Goal: Task Accomplishment & Management: Manage account settings

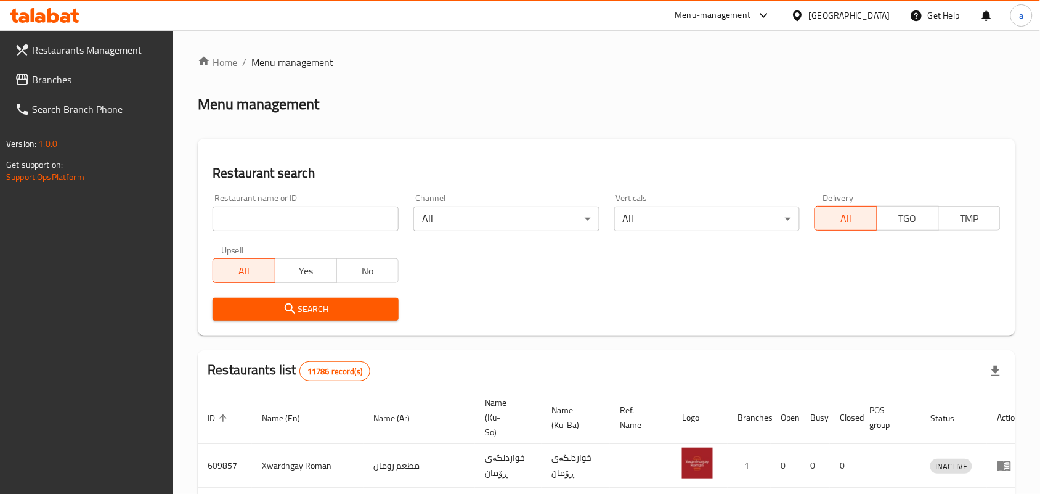
drag, startPoint x: 0, startPoint y: 0, endPoint x: 262, endPoint y: 222, distance: 343.3
click at [262, 222] on input "search" at bounding box center [306, 218] width 186 height 25
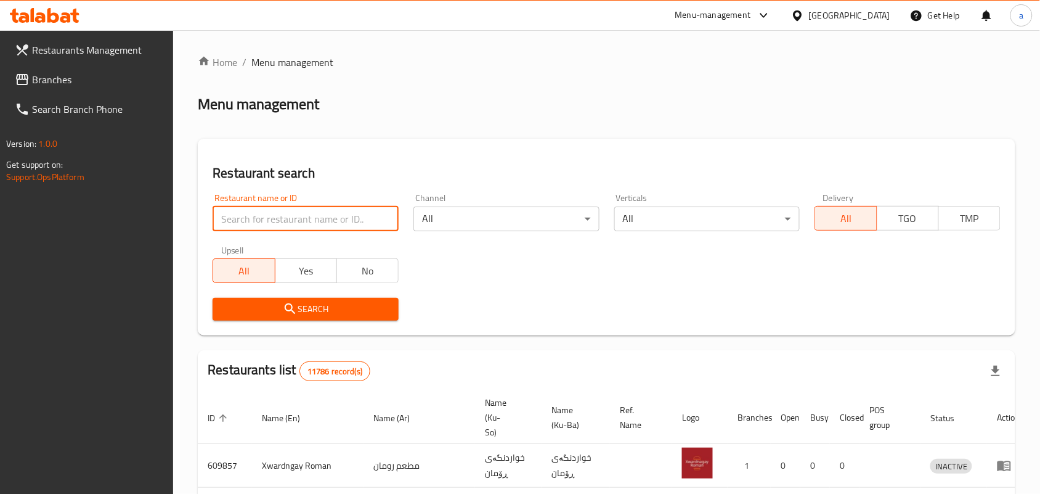
paste input "[PERSON_NAME]"
type input "[PERSON_NAME]"
click button "Search" at bounding box center [306, 309] width 186 height 23
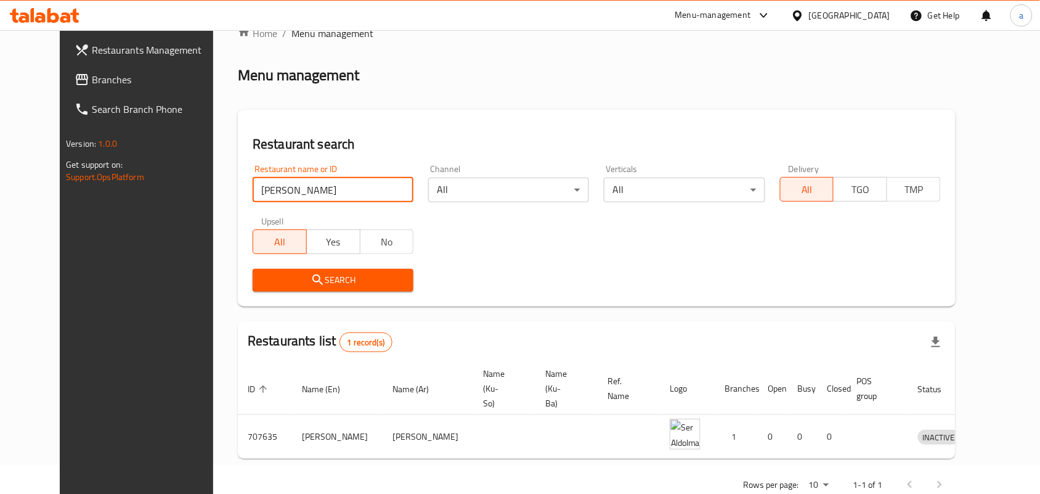
scroll to position [56, 0]
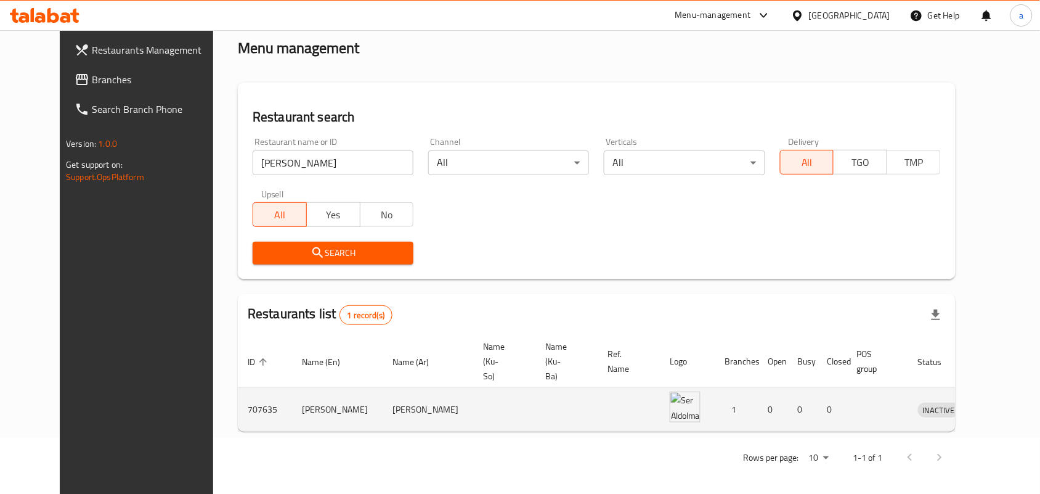
click at [997, 409] on link "enhanced table" at bounding box center [996, 409] width 23 height 15
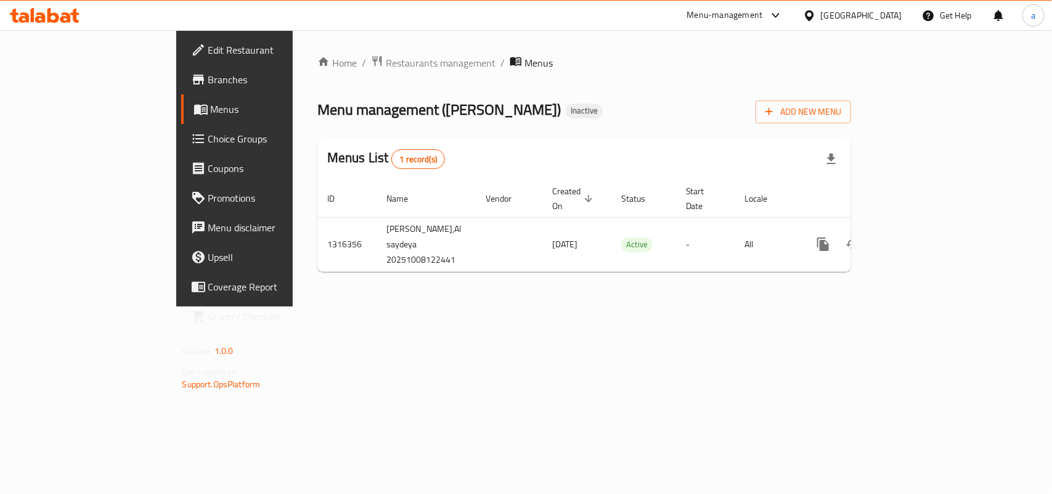
click at [208, 54] on span "Edit Restaurant" at bounding box center [275, 50] width 134 height 15
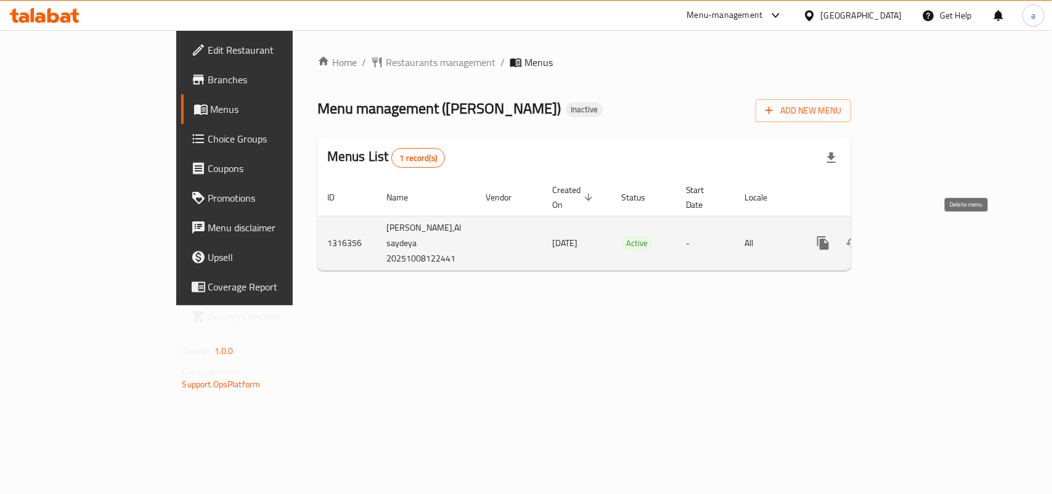
click at [887, 237] on icon "enhanced table" at bounding box center [882, 242] width 9 height 11
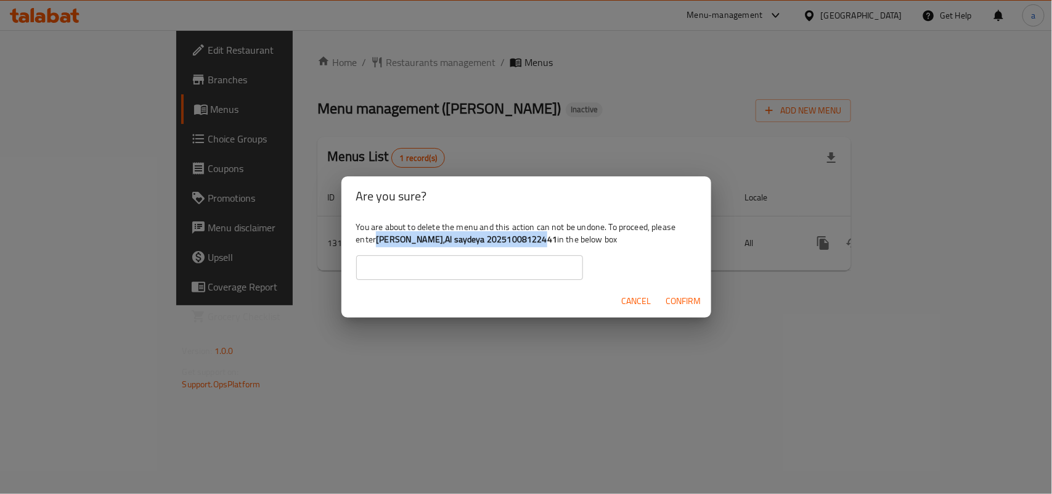
drag, startPoint x: 407, startPoint y: 244, endPoint x: 562, endPoint y: 234, distance: 155.0
click at [557, 239] on b "[PERSON_NAME],Al saydeya 20251008122441" at bounding box center [466, 239] width 181 height 16
copy b "Ser Aldolma,Al saydeya 2025100812244"
click at [417, 272] on input "text" at bounding box center [469, 267] width 227 height 25
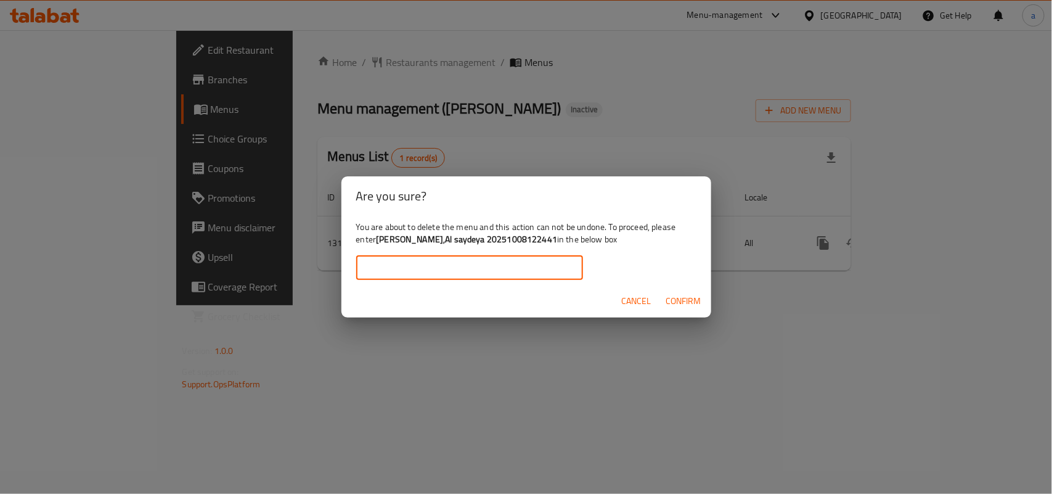
paste input "Ser Aldolma,Al saydeya 2025100812244"
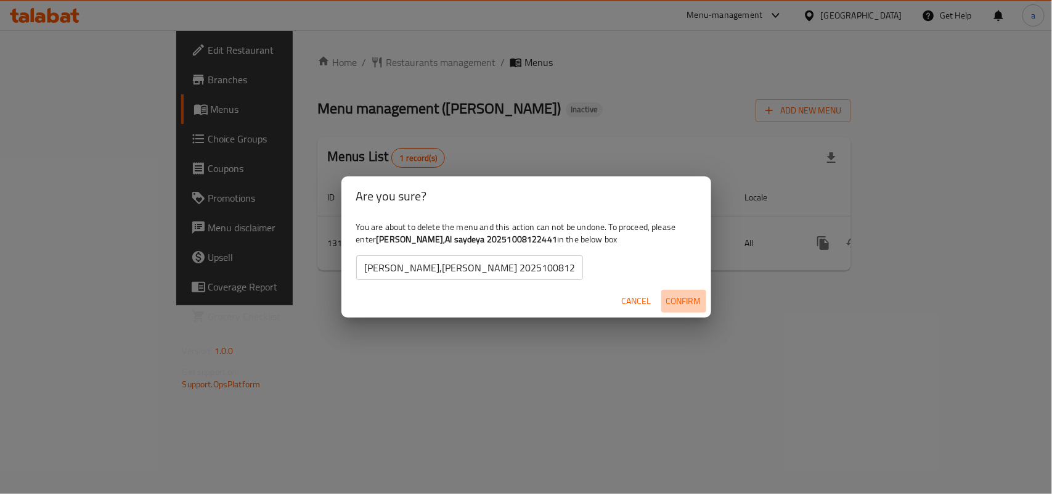
click at [671, 305] on span "Confirm" at bounding box center [683, 300] width 35 height 15
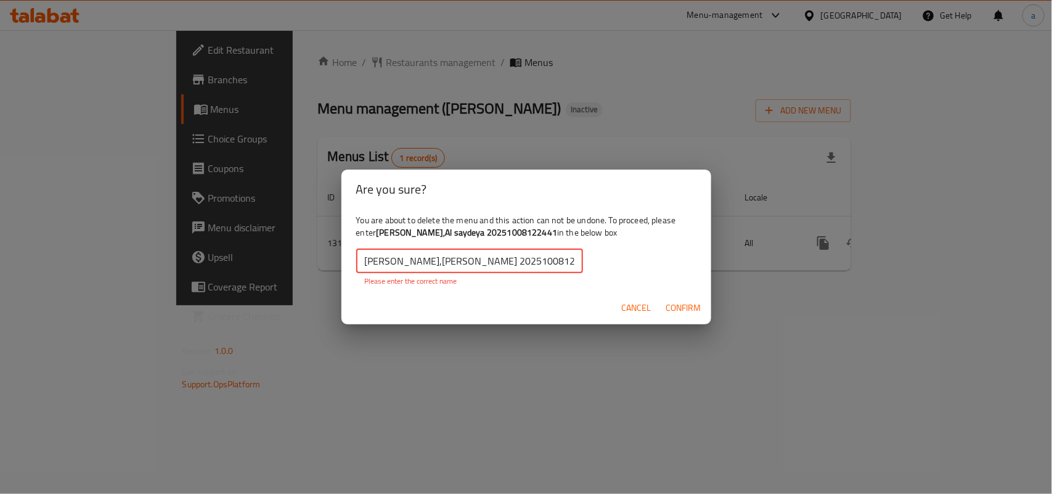
click at [563, 266] on input "Ser Aldolma,Al saydeya 2025100812244" at bounding box center [469, 260] width 227 height 25
click at [367, 262] on input "Ser Aldolma,Al saydeya 2025100812244" at bounding box center [469, 260] width 227 height 25
click at [688, 310] on span "Confirm" at bounding box center [683, 307] width 35 height 15
click at [559, 257] on input "Ser Aldolma,Al saydeya 2025100812244" at bounding box center [469, 260] width 227 height 25
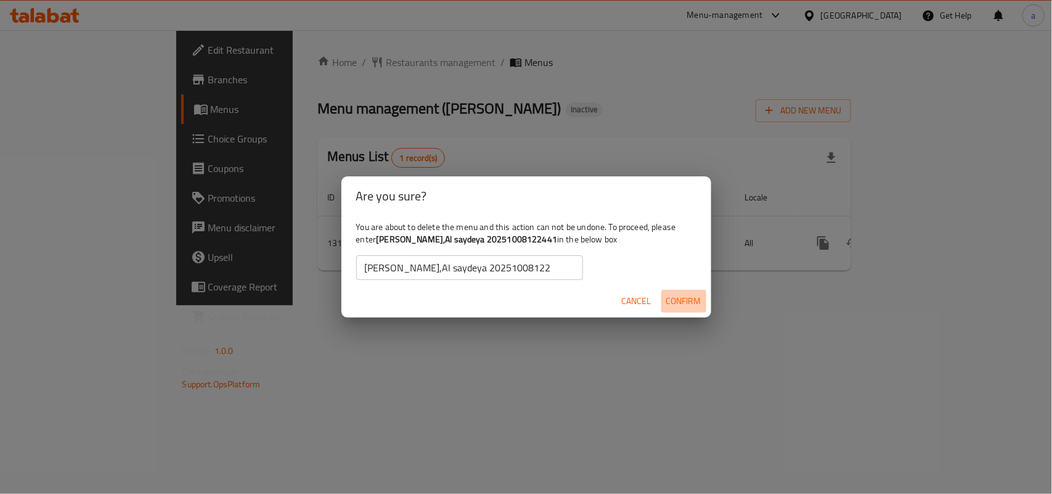
click at [667, 301] on span "Confirm" at bounding box center [683, 300] width 35 height 15
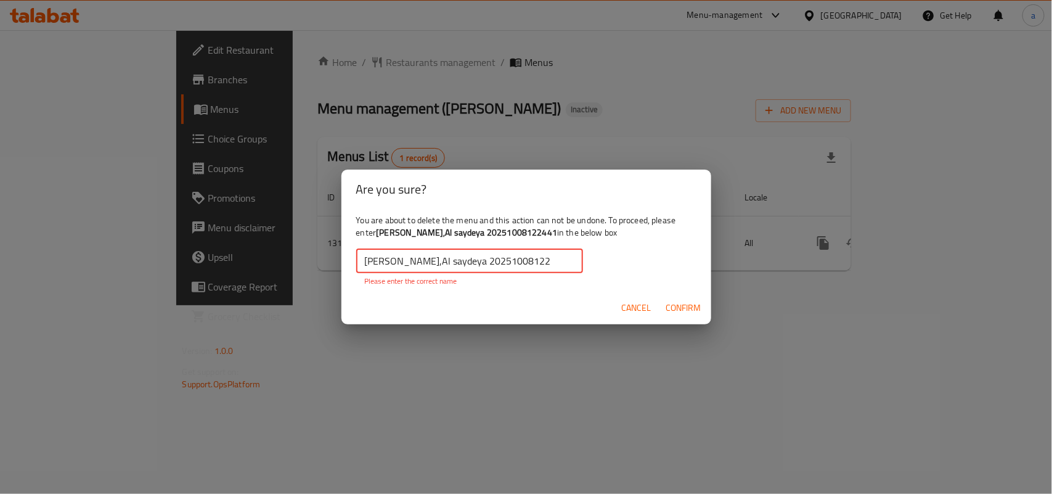
drag, startPoint x: 529, startPoint y: 262, endPoint x: 198, endPoint y: 274, distance: 331.2
click at [198, 274] on div "Are you sure? You are about to delete the menu and this action can not be undon…" at bounding box center [526, 247] width 1052 height 494
type input "2"
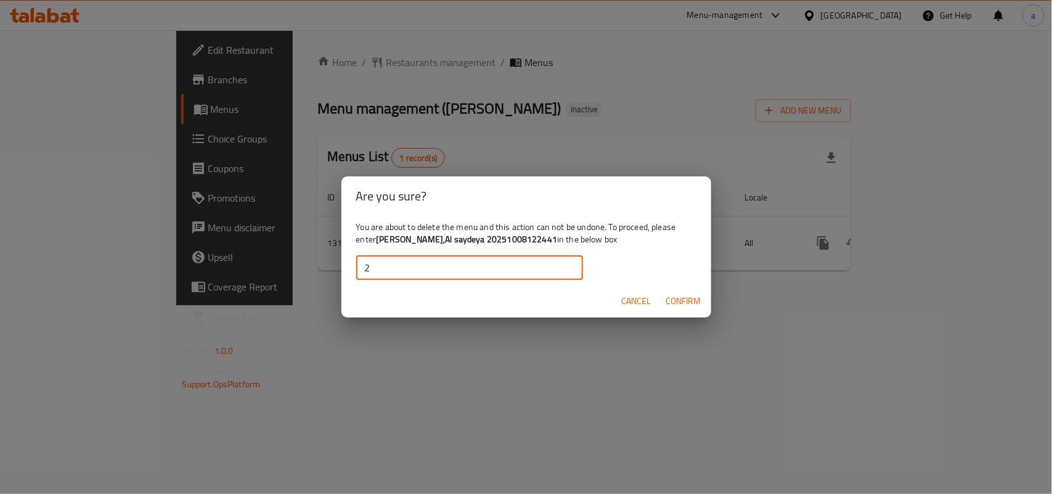
drag, startPoint x: 391, startPoint y: 272, endPoint x: 134, endPoint y: 295, distance: 258.6
click at [126, 293] on div "Are you sure? You are about to delete the menu and this action can not be undon…" at bounding box center [526, 247] width 1052 height 494
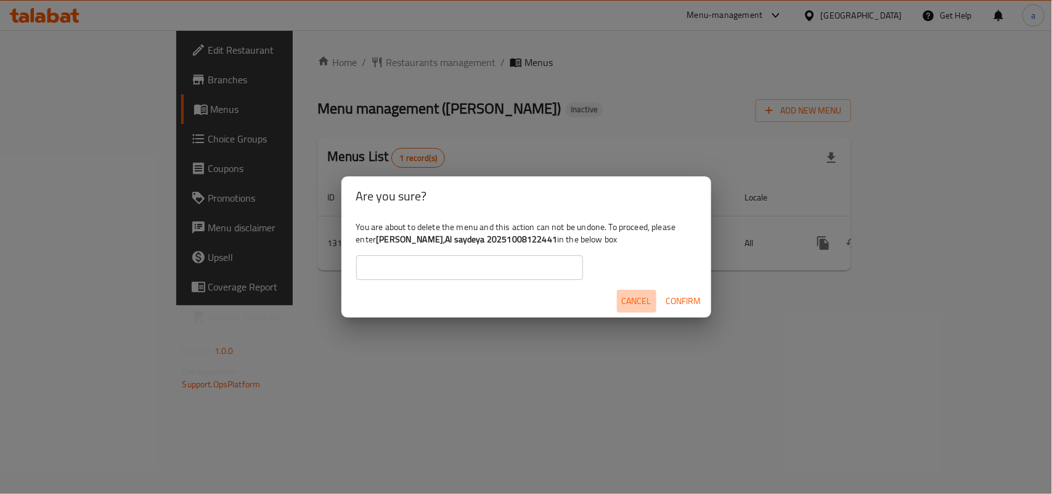
click at [635, 304] on span "Cancel" at bounding box center [637, 300] width 30 height 15
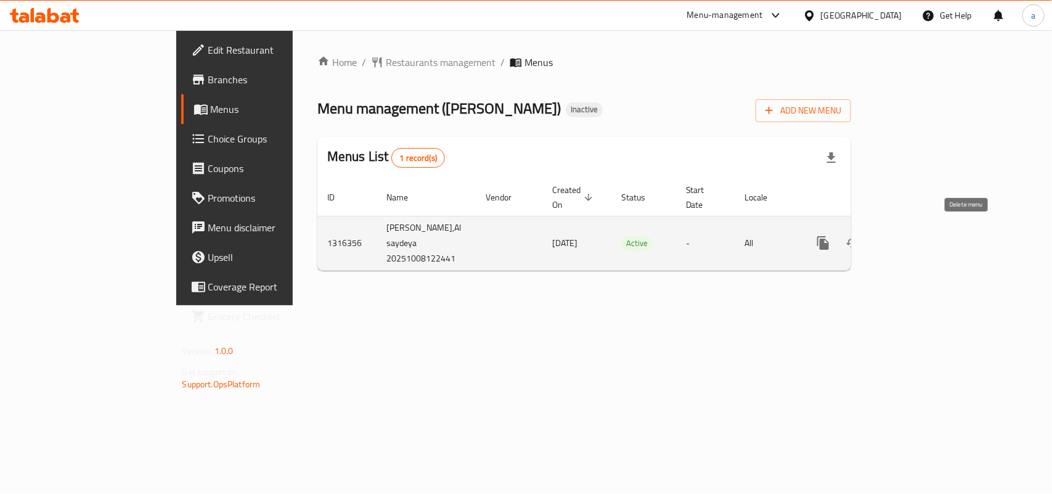
click at [890, 235] on icon "enhanced table" at bounding box center [882, 242] width 15 height 15
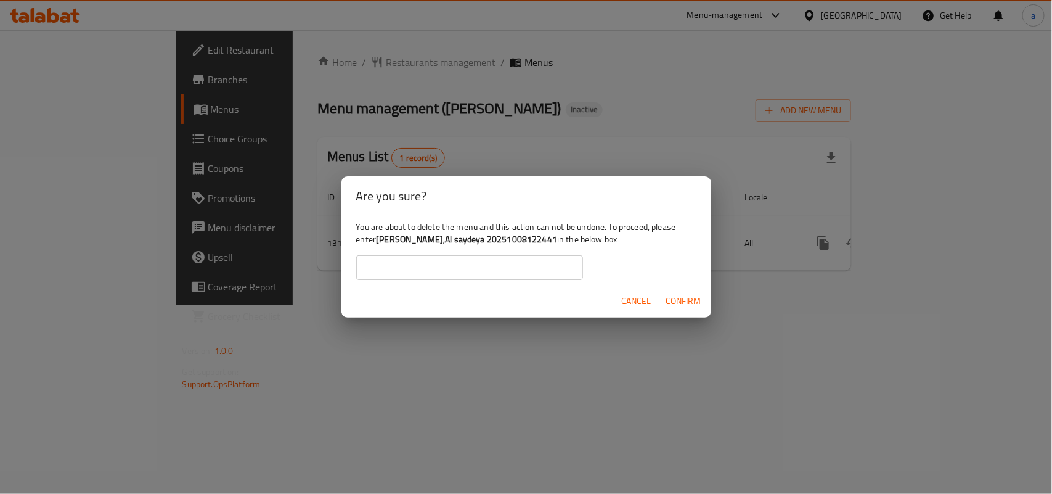
click at [410, 245] on b "[PERSON_NAME],Al saydeya 20251008122441" at bounding box center [466, 239] width 181 height 16
drag, startPoint x: 407, startPoint y: 242, endPoint x: 552, endPoint y: 248, distance: 145.0
click at [557, 245] on b "[PERSON_NAME],Al saydeya 20251008122441" at bounding box center [466, 239] width 181 height 16
copy b "[PERSON_NAME],Al saydeya 20251008122441"
click at [452, 270] on input "text" at bounding box center [469, 267] width 227 height 25
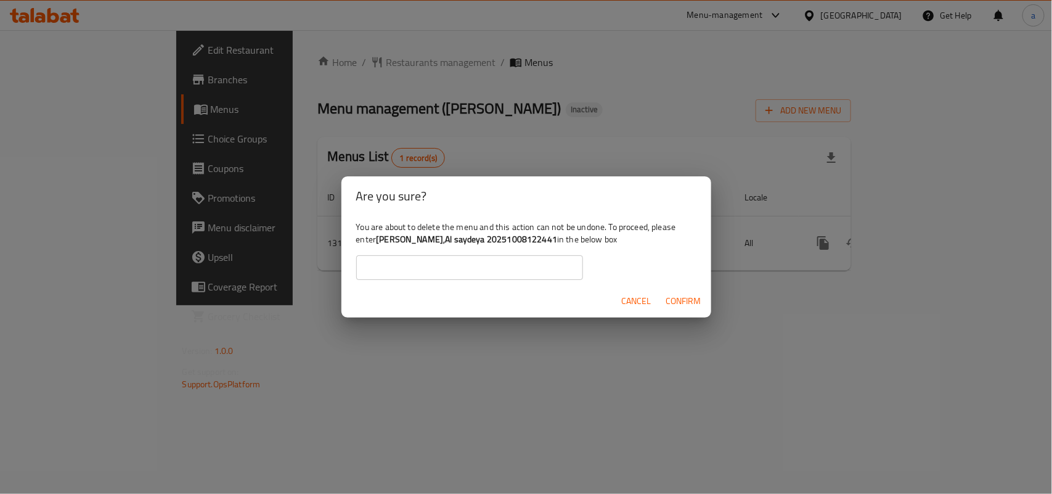
paste input "[PERSON_NAME],Al saydeya 20251008122441"
click at [673, 295] on span "Confirm" at bounding box center [683, 300] width 35 height 15
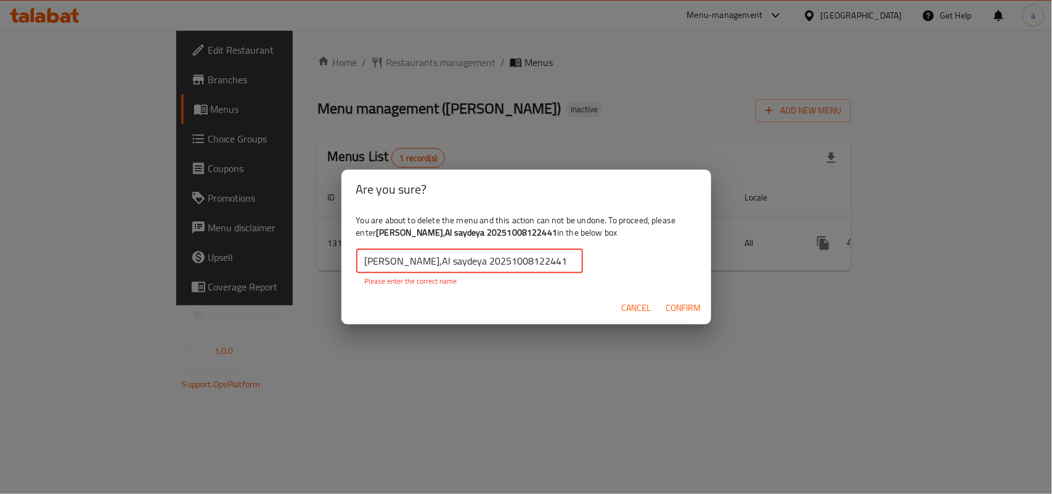
click at [573, 269] on input "[PERSON_NAME],Al saydeya 20251008122441" at bounding box center [469, 260] width 227 height 25
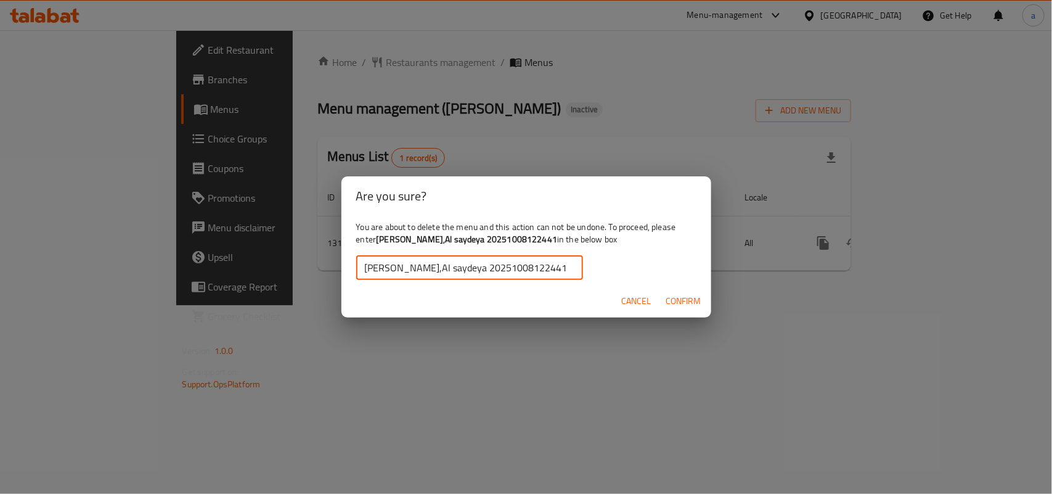
click at [362, 270] on input "[PERSON_NAME],Al saydeya 20251008122441" at bounding box center [469, 267] width 227 height 25
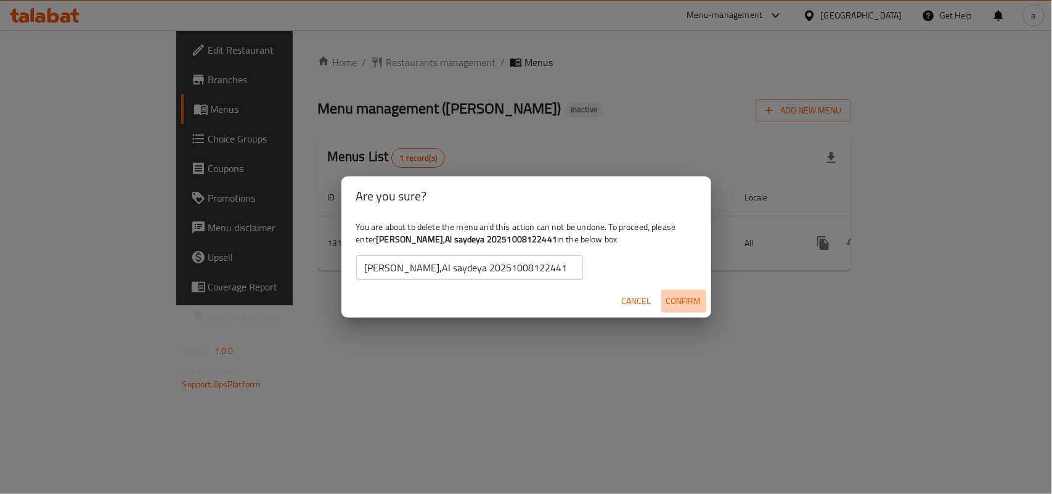
click at [682, 307] on span "Confirm" at bounding box center [683, 300] width 35 height 15
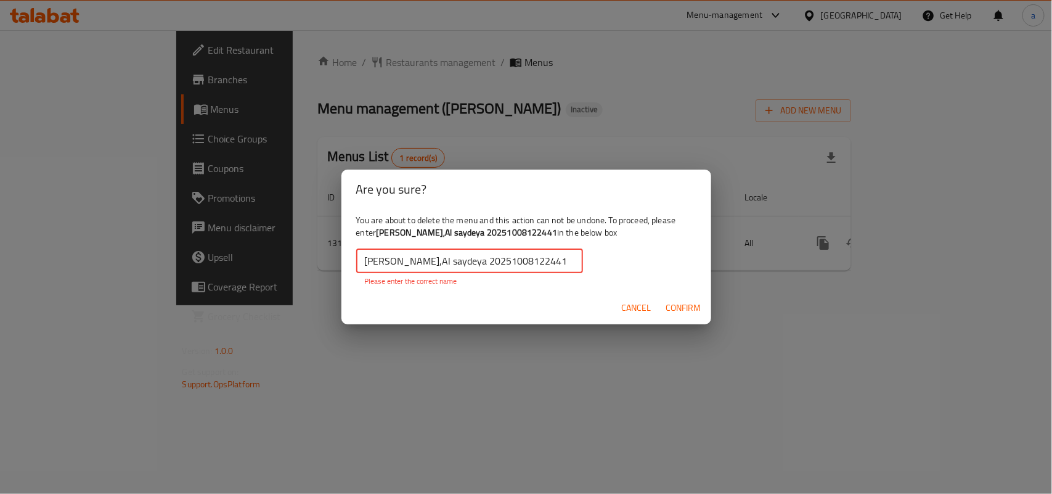
click at [368, 265] on input "[PERSON_NAME],Al saydeya 20251008122441" at bounding box center [469, 260] width 227 height 25
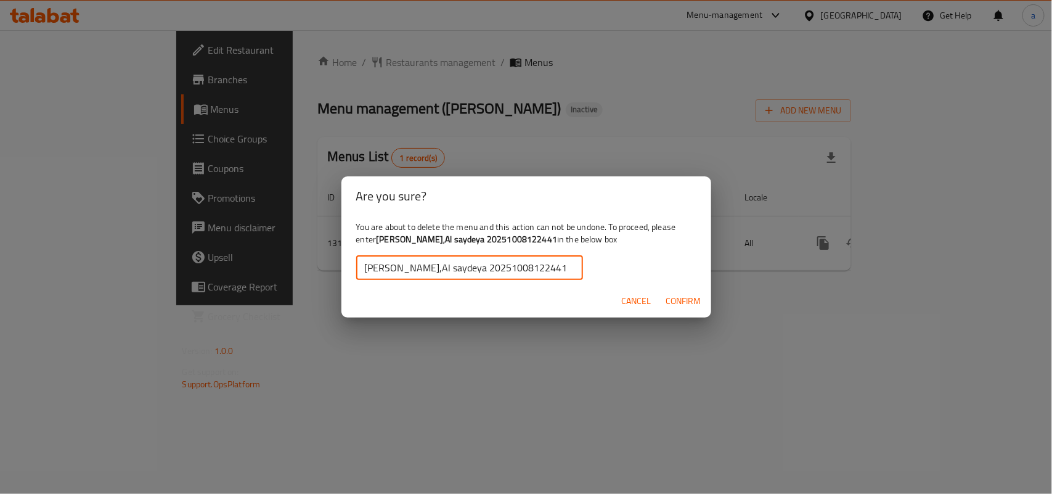
click at [569, 264] on input "[PERSON_NAME],Al saydeya 20251008122441" at bounding box center [469, 267] width 227 height 25
type input "[PERSON_NAME],Al saydeya 20251008122441"
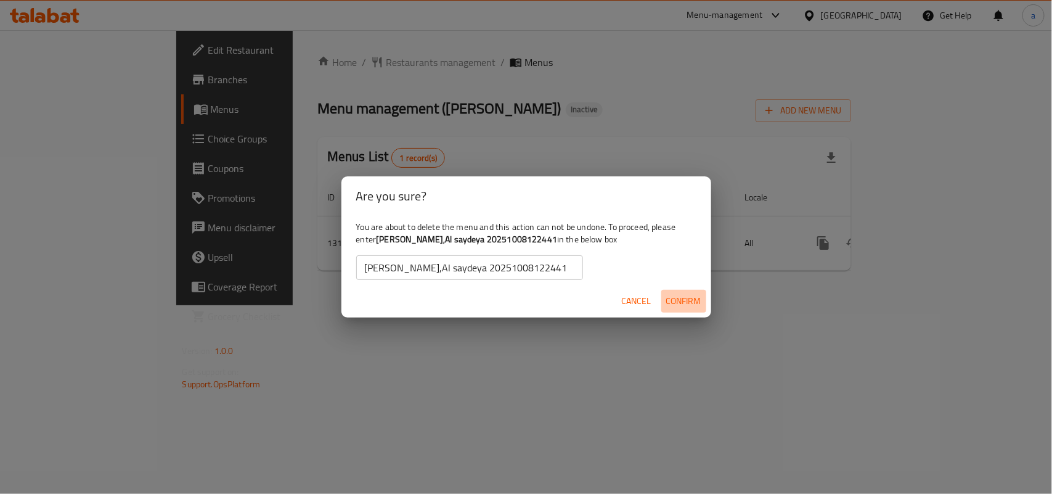
click at [672, 296] on span "Confirm" at bounding box center [683, 300] width 35 height 15
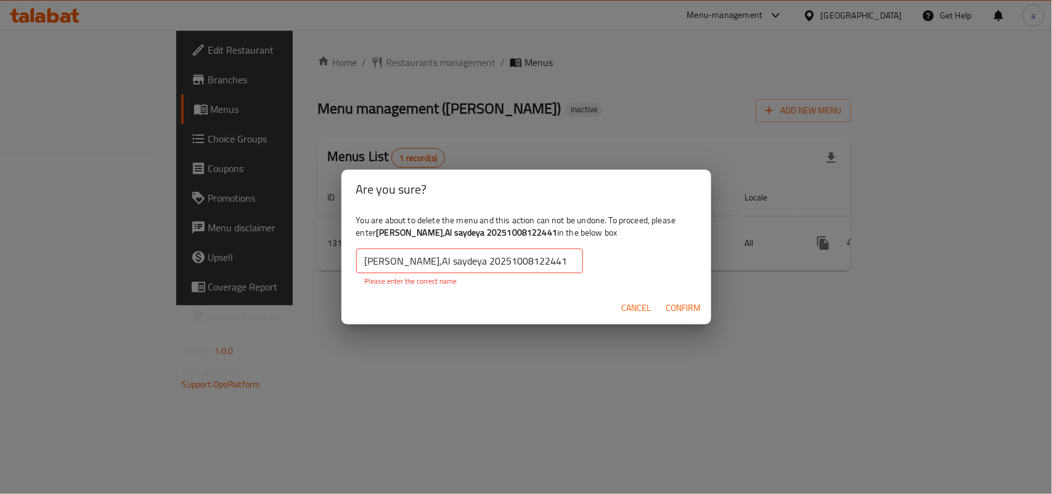
click at [635, 307] on span "Cancel" at bounding box center [637, 307] width 30 height 15
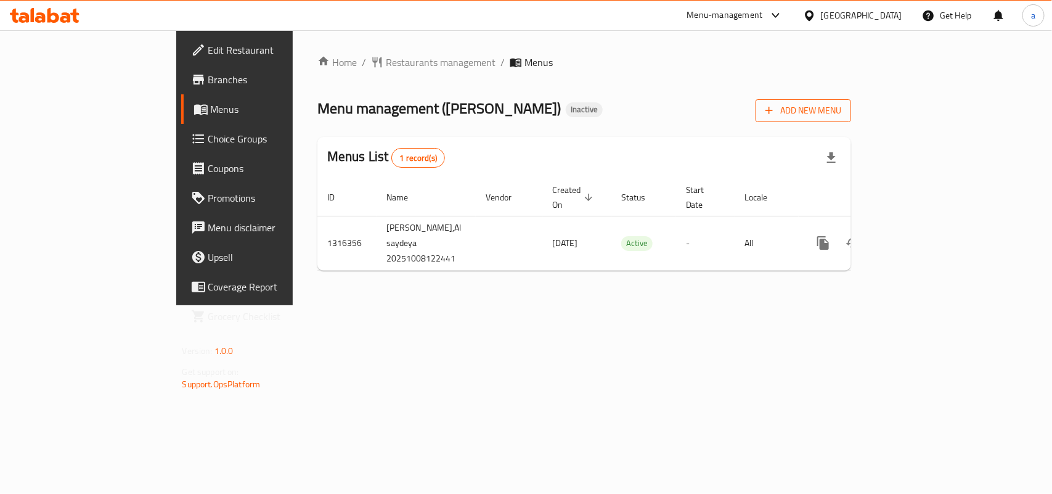
click at [841, 110] on span "Add New Menu" at bounding box center [803, 110] width 76 height 15
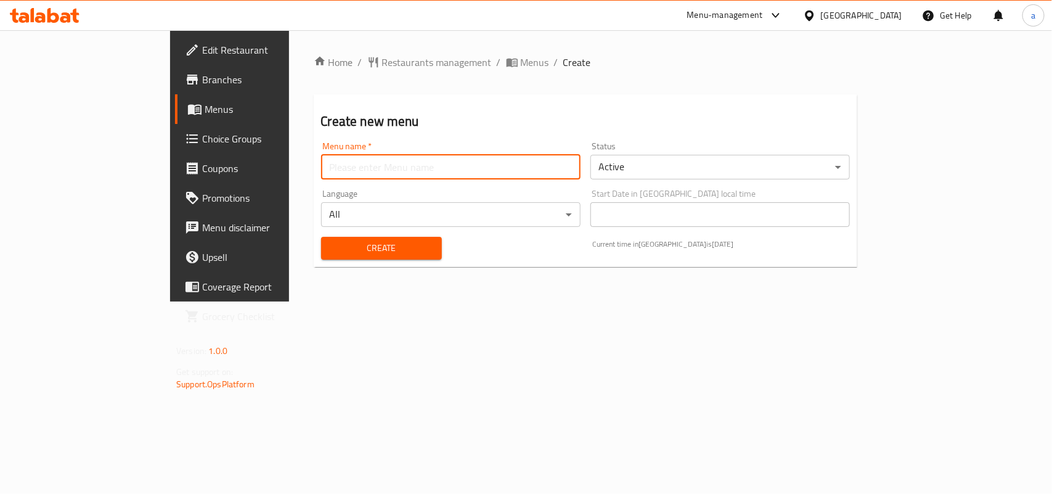
click at [413, 176] on input "text" at bounding box center [450, 167] width 259 height 25
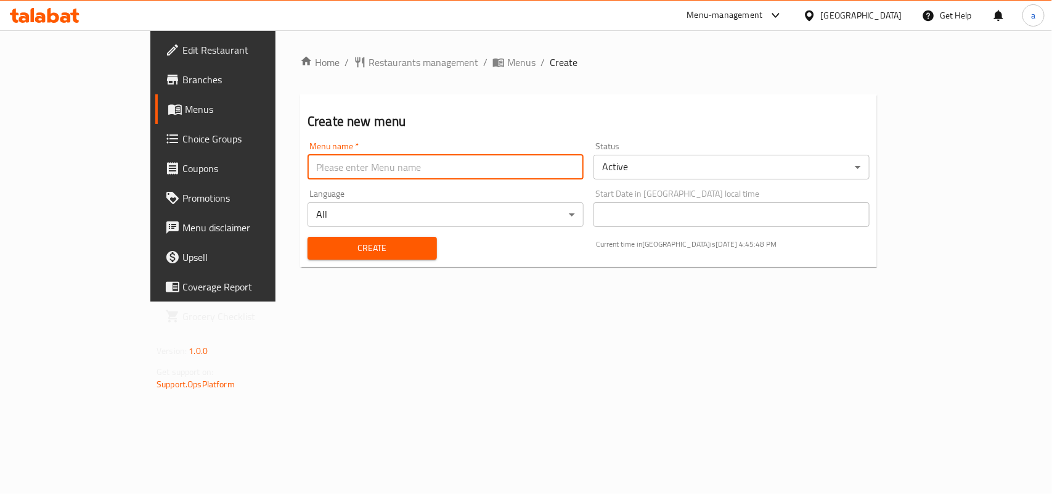
type input "AMAR"
click at [333, 248] on span "Create" at bounding box center [372, 247] width 110 height 15
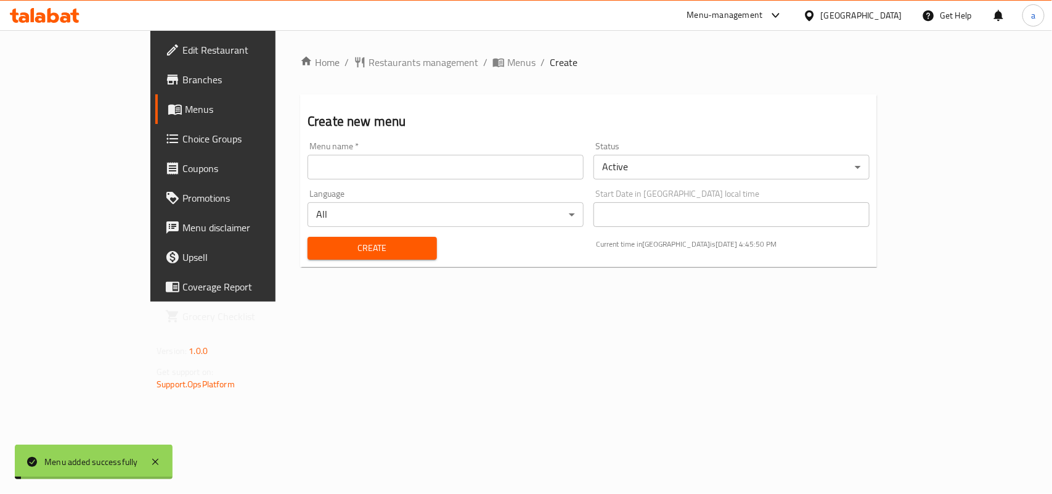
click at [507, 63] on span "Menus" at bounding box center [521, 62] width 28 height 15
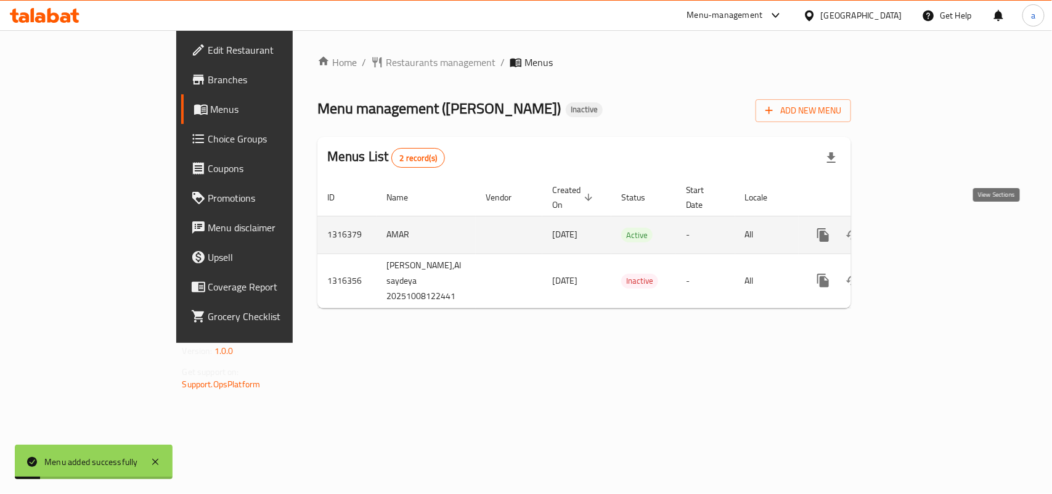
click at [919, 227] on icon "enhanced table" at bounding box center [912, 234] width 15 height 15
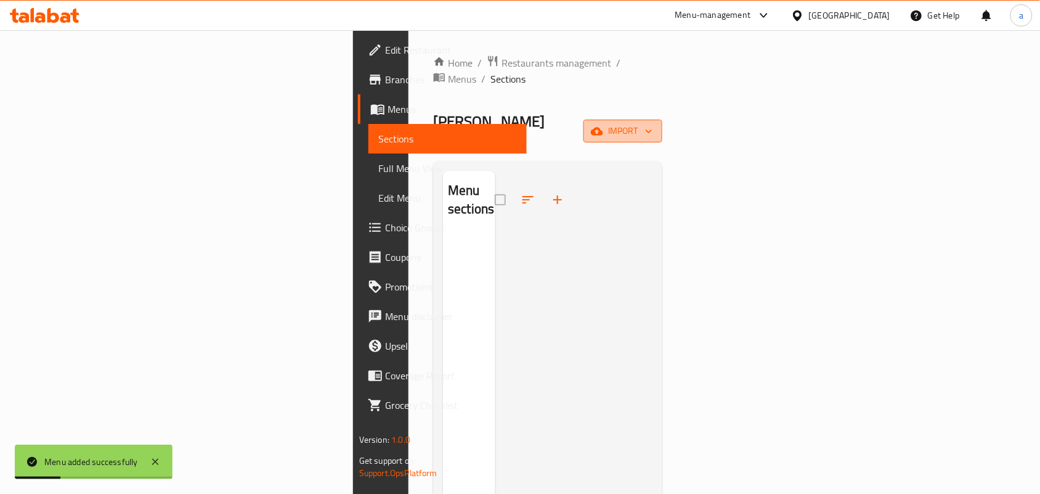
click at [653, 123] on span "import" at bounding box center [622, 130] width 59 height 15
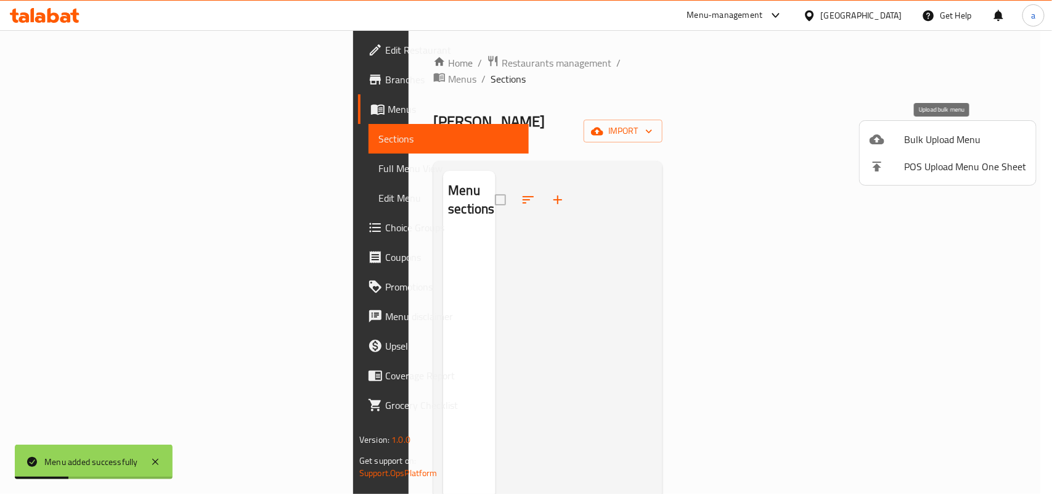
click at [907, 140] on span "Bulk Upload Menu" at bounding box center [965, 139] width 122 height 15
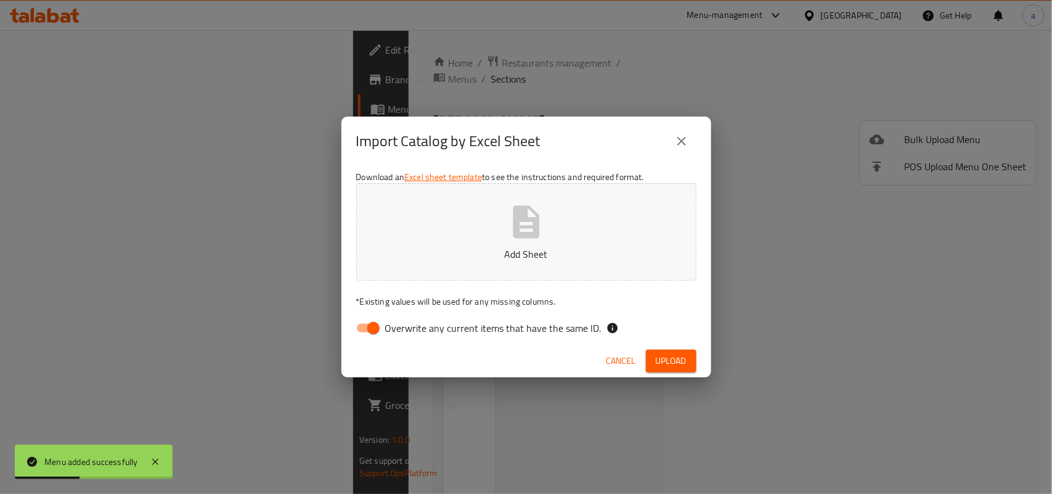
click at [378, 324] on input "Overwrite any current items that have the same ID." at bounding box center [373, 327] width 70 height 23
checkbox input "false"
click at [556, 220] on button "Add Sheet" at bounding box center [526, 231] width 340 height 97
click at [667, 356] on span "Upload" at bounding box center [671, 360] width 31 height 15
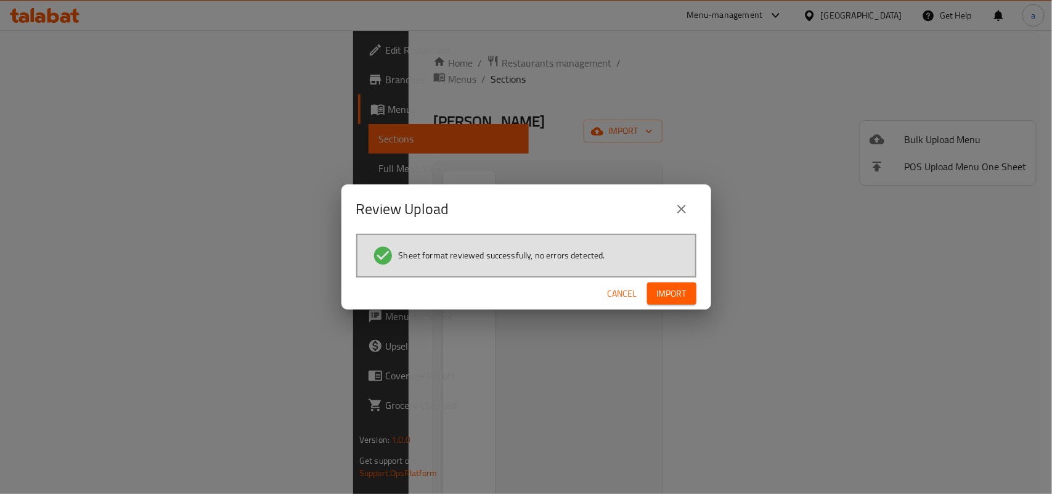
click at [662, 281] on div "Cancel Import" at bounding box center [526, 293] width 370 height 33
click at [664, 286] on span "Import" at bounding box center [672, 293] width 30 height 15
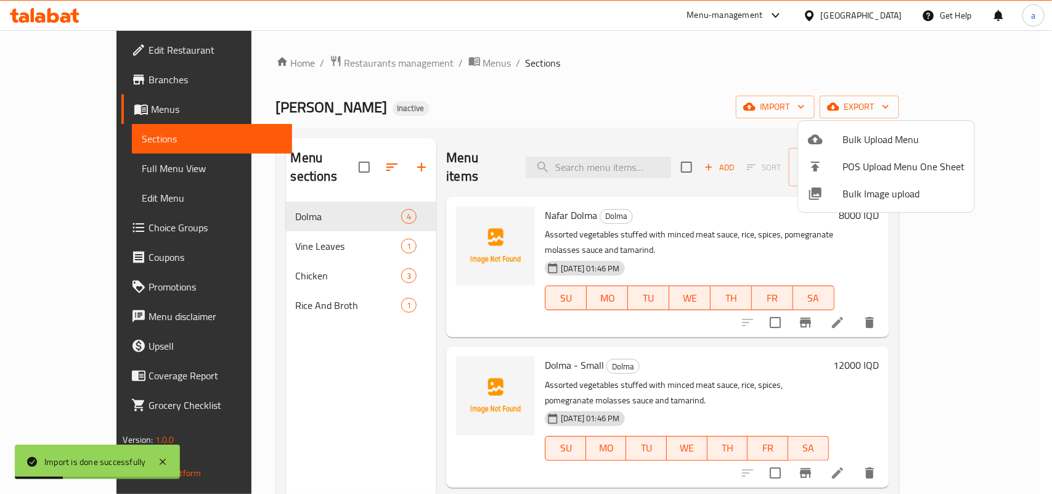
click at [383, 337] on div at bounding box center [526, 247] width 1052 height 494
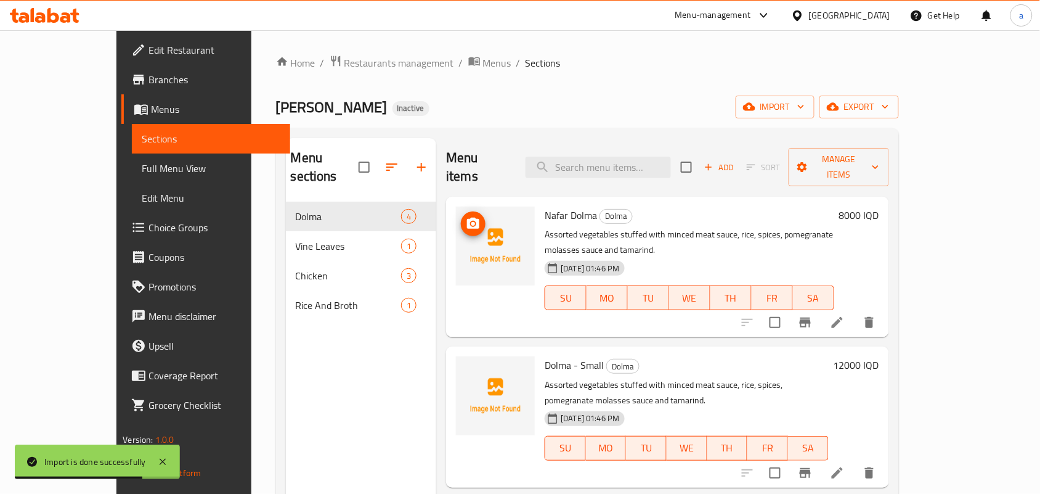
click at [467, 218] on icon "upload picture" at bounding box center [473, 223] width 12 height 11
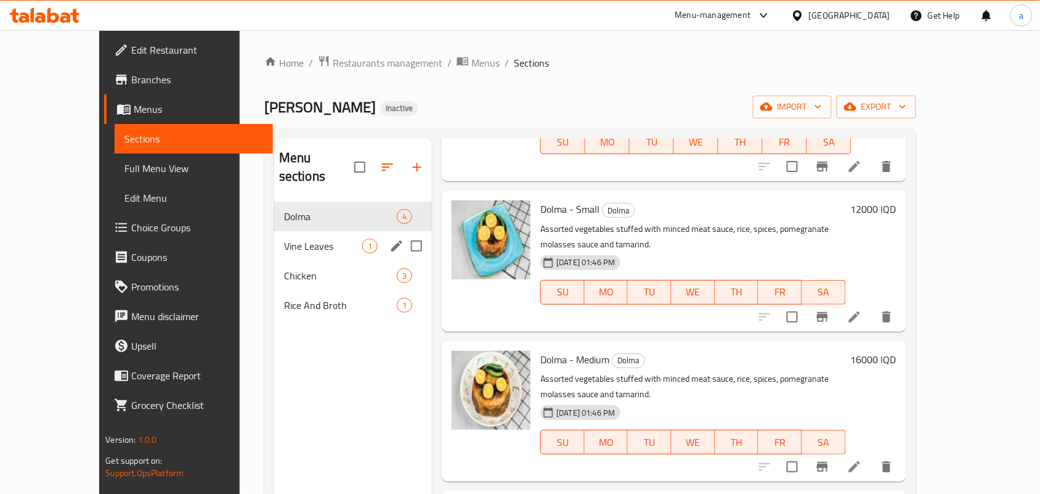
click at [284, 238] on span "Vine Leaves" at bounding box center [323, 245] width 78 height 15
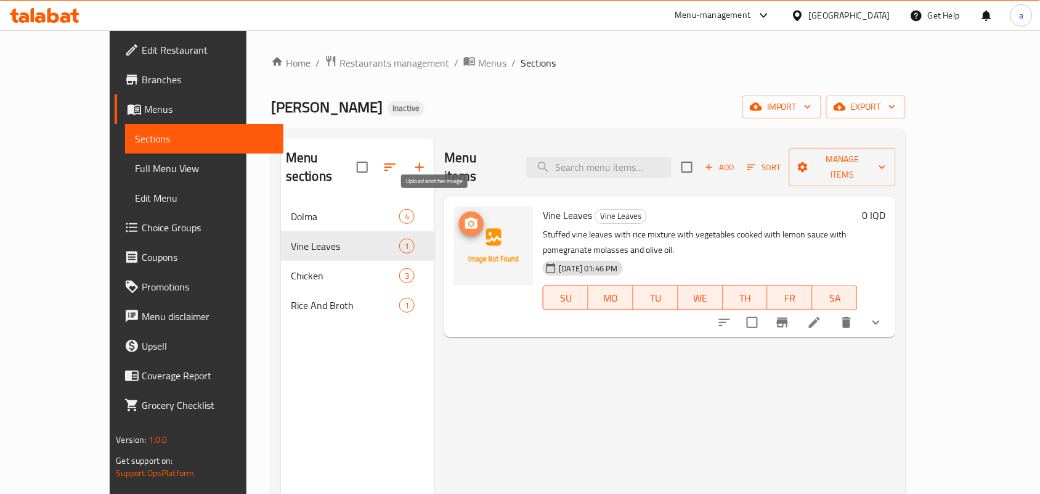
click at [464, 216] on icon "upload picture" at bounding box center [471, 223] width 15 height 15
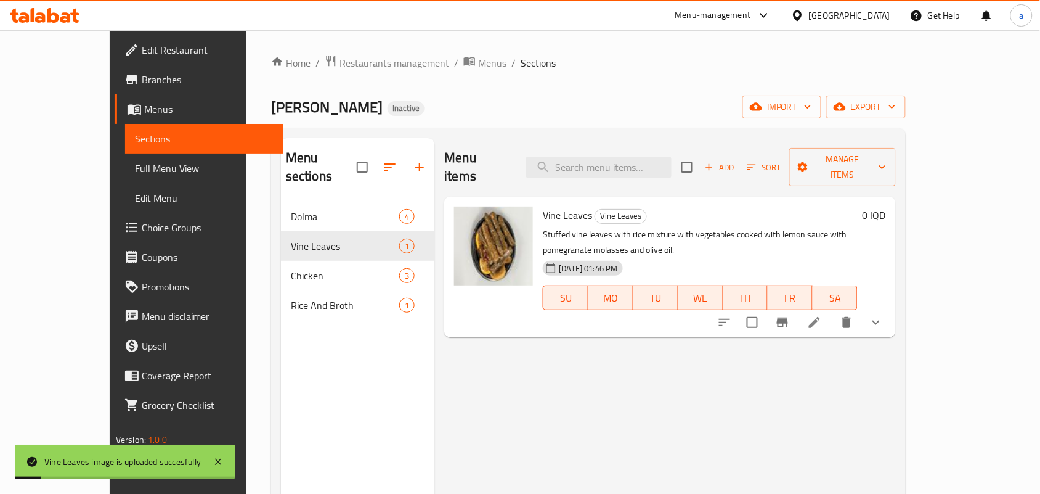
click at [884, 315] on icon "show more" at bounding box center [876, 322] width 15 height 15
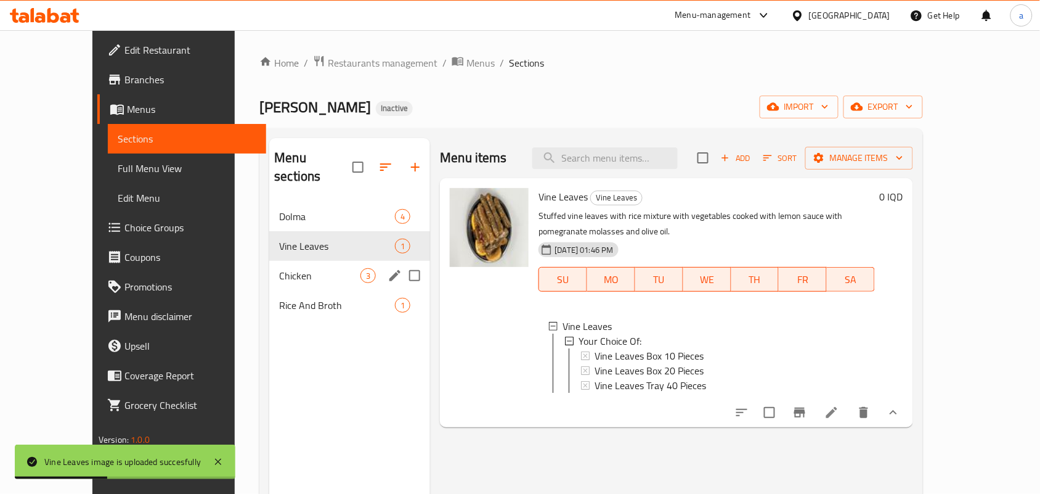
click at [291, 269] on span "Chicken" at bounding box center [319, 275] width 81 height 15
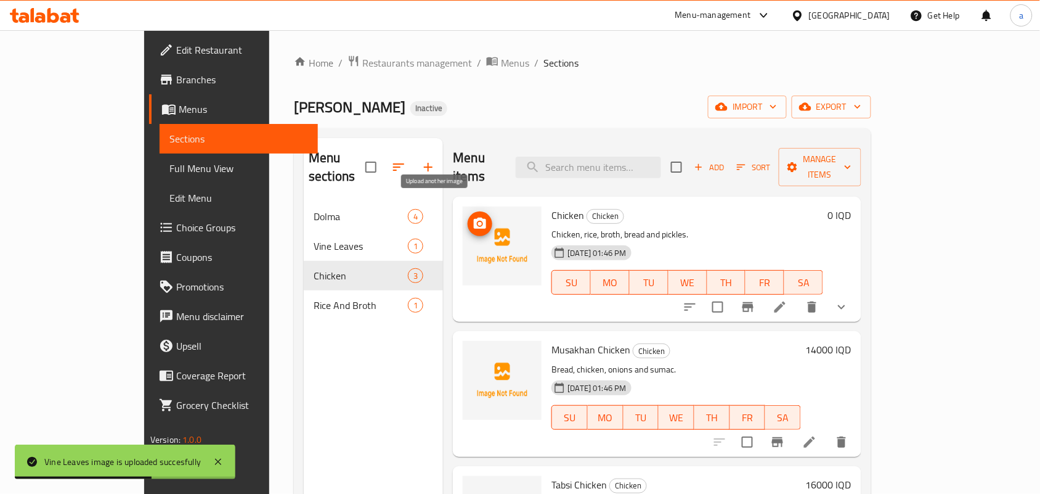
click at [474, 218] on icon "upload picture" at bounding box center [480, 223] width 12 height 11
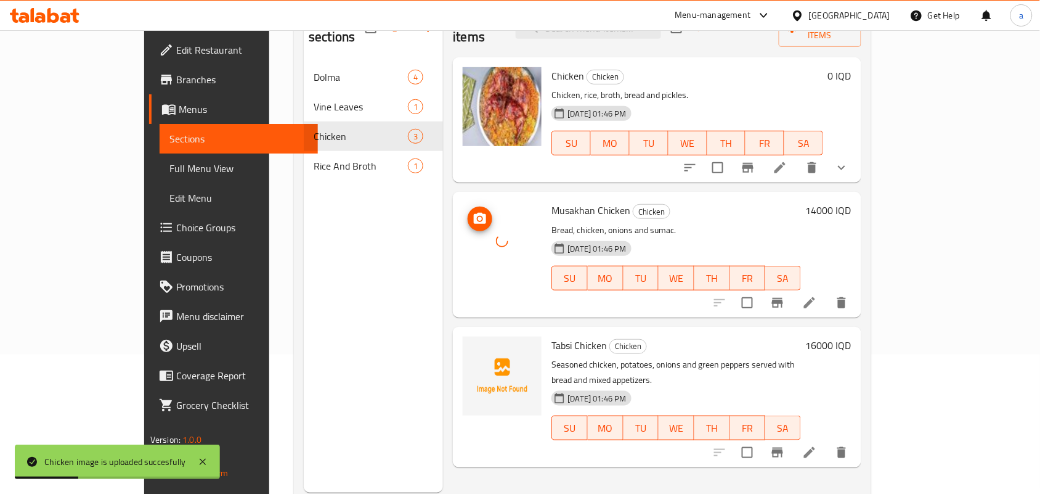
scroll to position [174, 0]
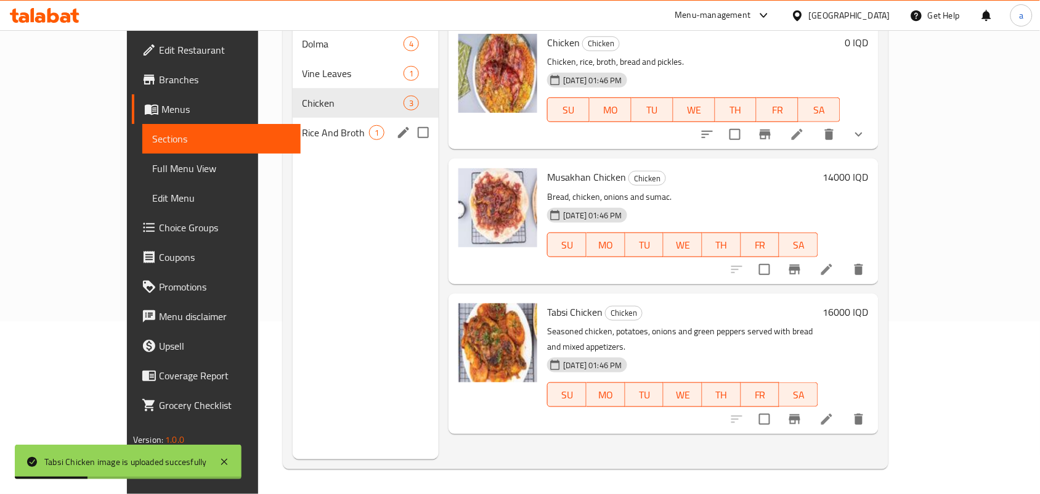
click at [336, 125] on span "Rice And Broth" at bounding box center [336, 132] width 67 height 15
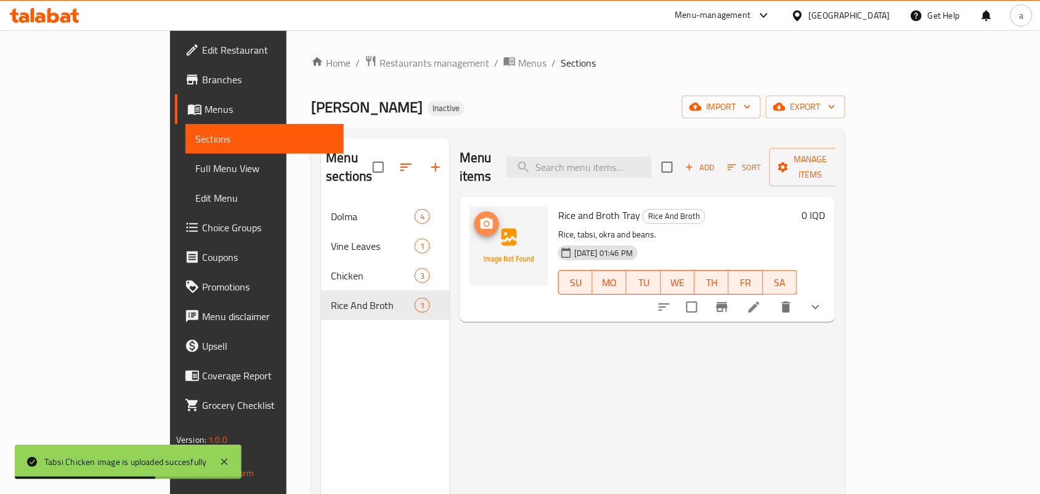
click at [479, 216] on icon "upload picture" at bounding box center [486, 223] width 15 height 15
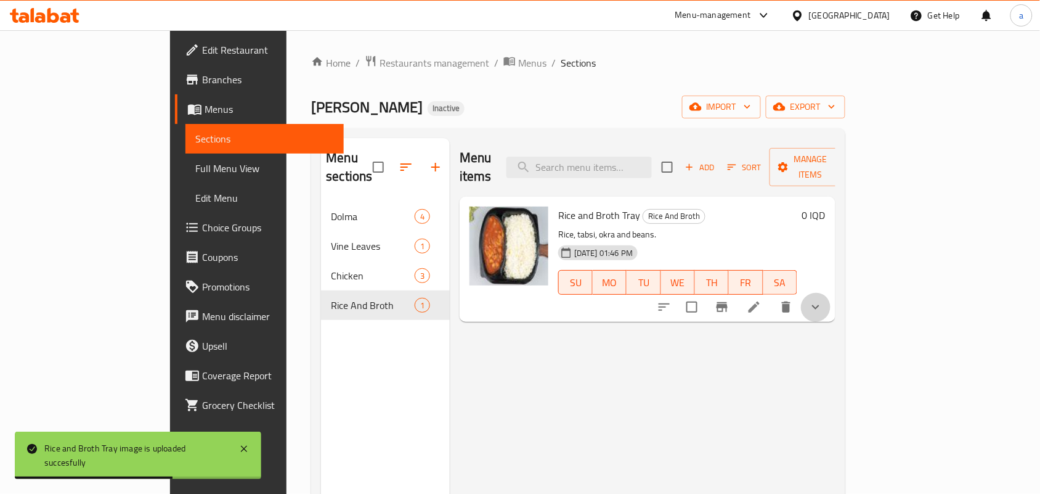
click at [831, 292] on button "show more" at bounding box center [816, 307] width 30 height 30
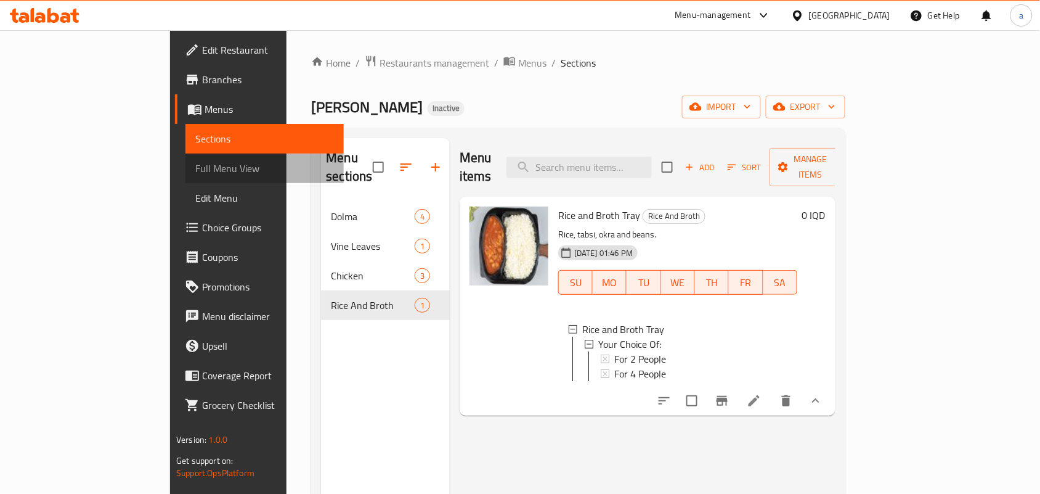
click at [195, 173] on span "Full Menu View" at bounding box center [264, 168] width 139 height 15
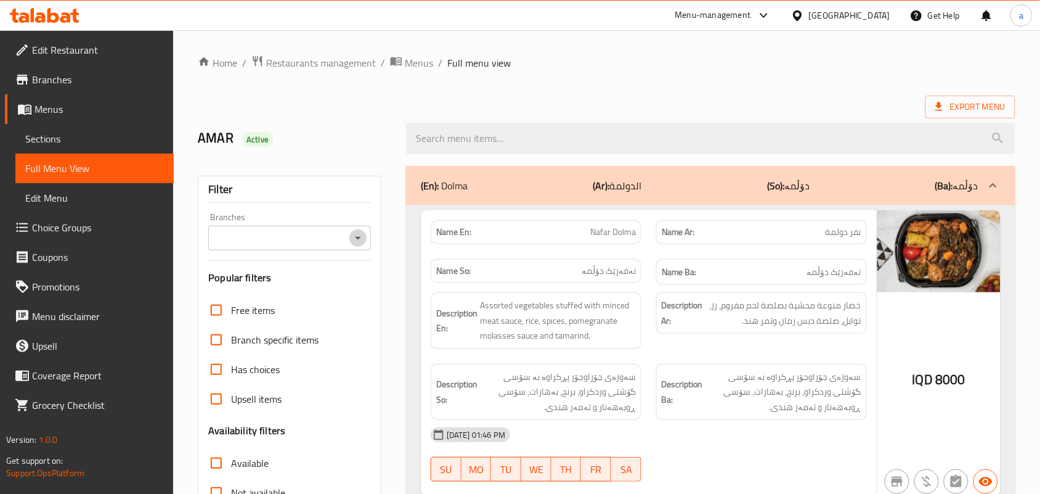
click at [362, 242] on icon "Open" at bounding box center [358, 237] width 15 height 15
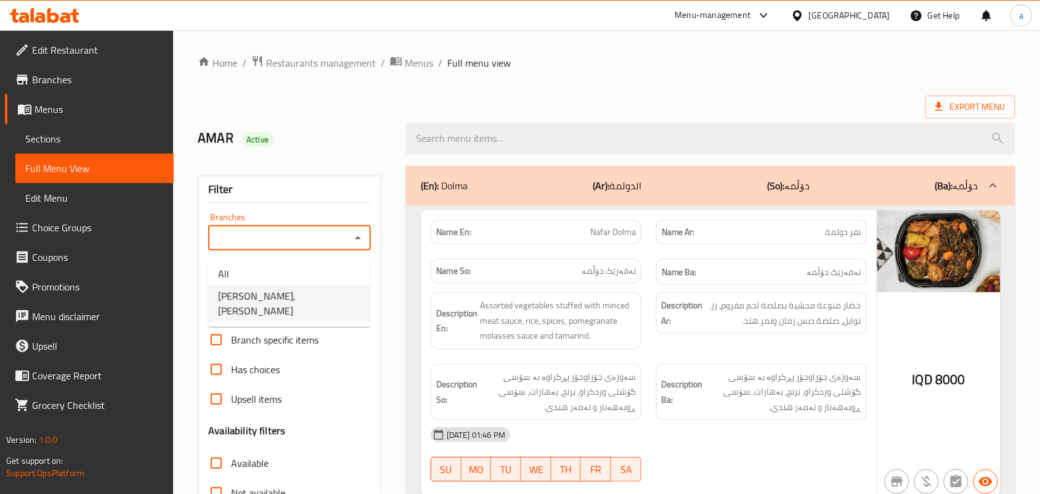
click at [320, 296] on span "Ser Aldolma, Al saydeya" at bounding box center [289, 303] width 142 height 30
type input "Ser Aldolma, Al saydeya"
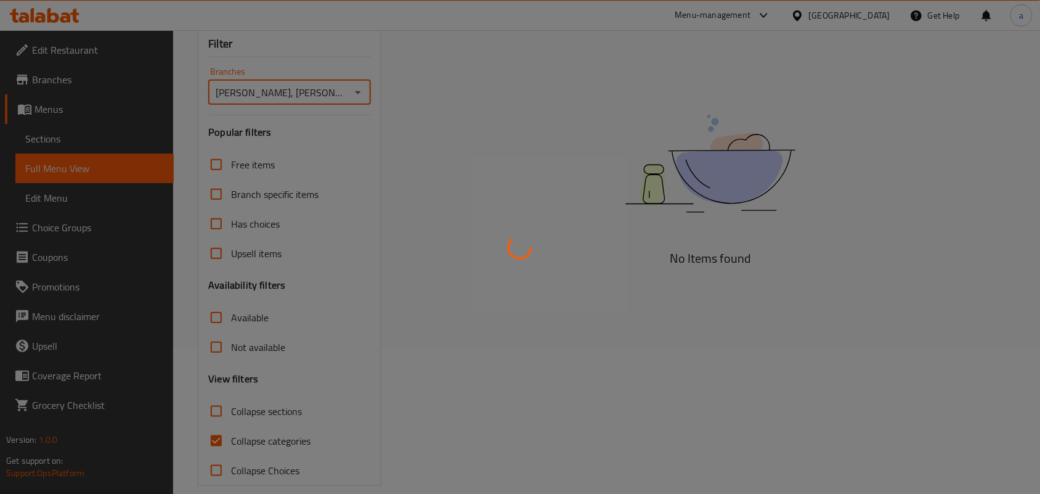
scroll to position [179, 0]
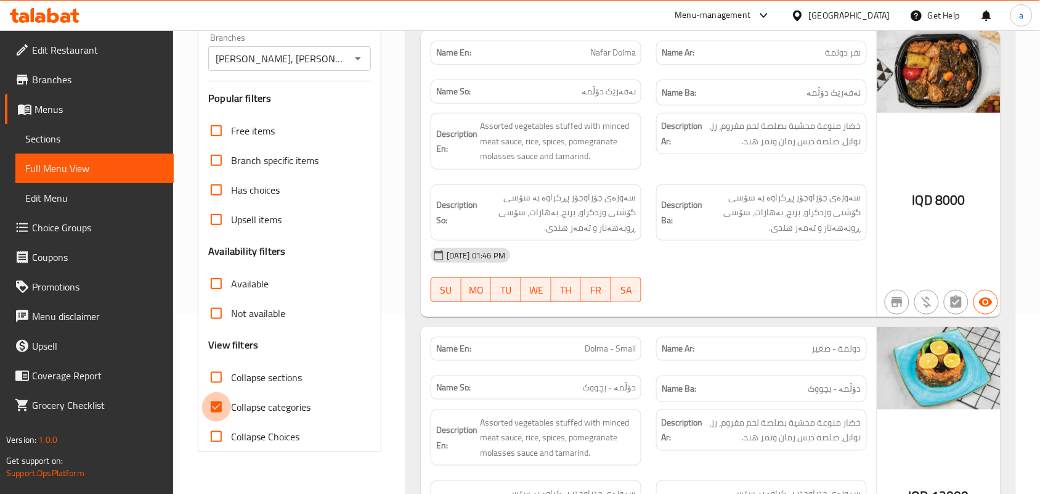
click at [226, 420] on input "Collapse categories" at bounding box center [217, 407] width 30 height 30
checkbox input "false"
click at [96, 146] on span "Sections" at bounding box center [94, 138] width 139 height 15
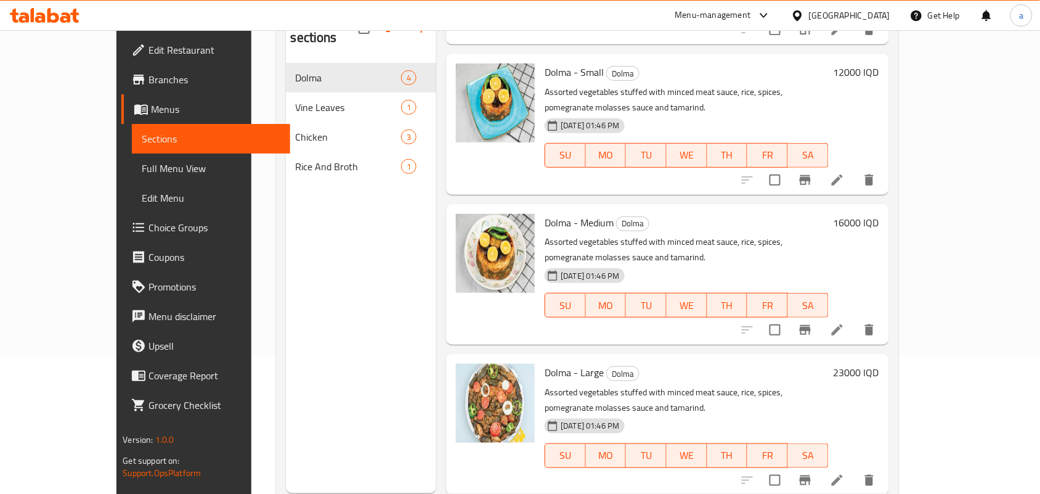
scroll to position [174, 0]
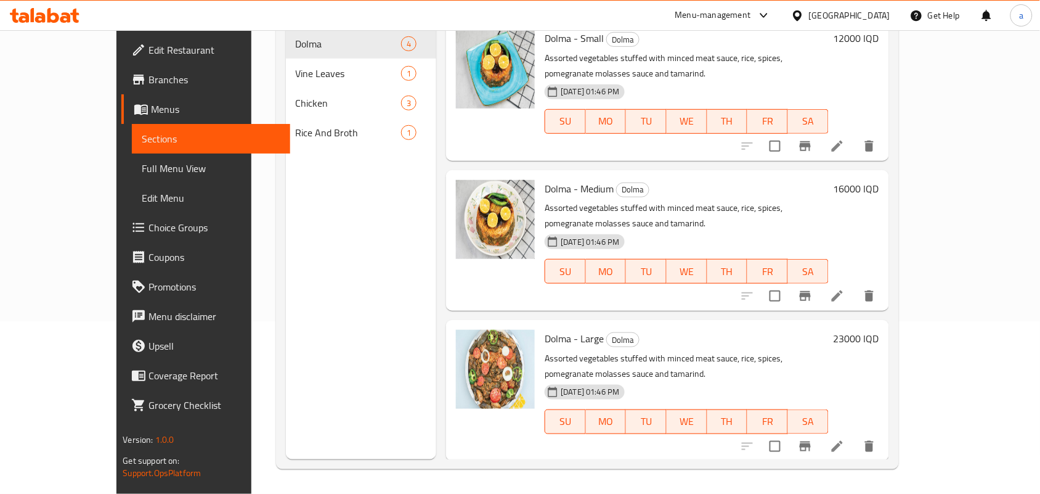
click at [845, 446] on icon at bounding box center [837, 446] width 15 height 15
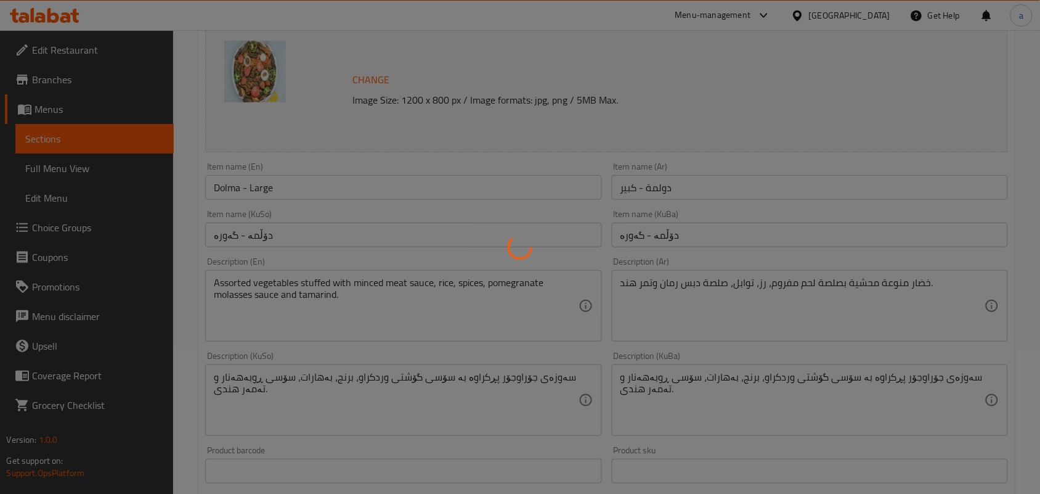
scroll to position [179, 0]
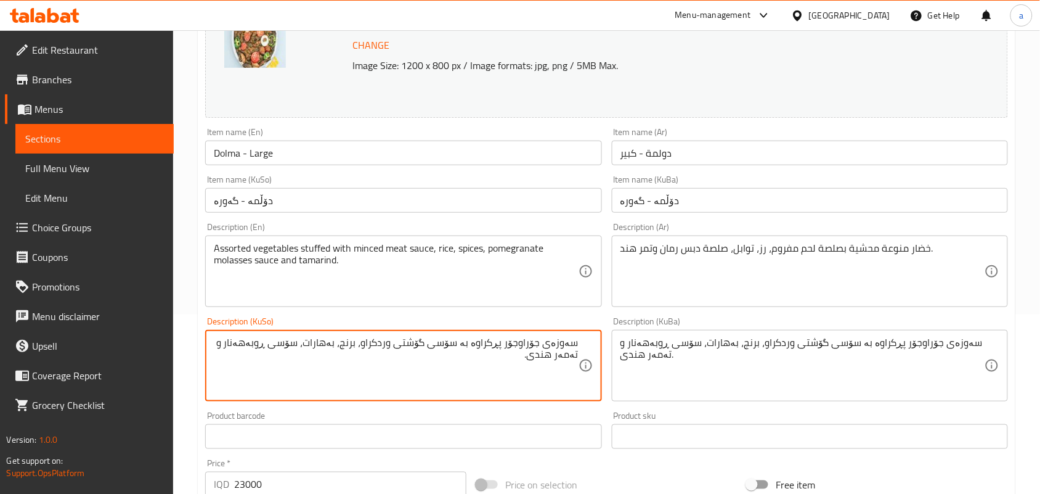
click at [377, 356] on textarea "سەوزەی جۆراوجۆر پڕکراوە بە سۆسی گۆشتی وردکراو، برنج، بەهارات، سۆسی ڕوبەهەنار و …" at bounding box center [396, 365] width 364 height 59
click at [379, 352] on textarea "سەوزەی جۆراوجۆر پڕکراوە بە سۆسی گۆشتی قیمەکراو، برنج، بەهارات، سۆسی ڕوبەهەنار و…" at bounding box center [396, 365] width 364 height 59
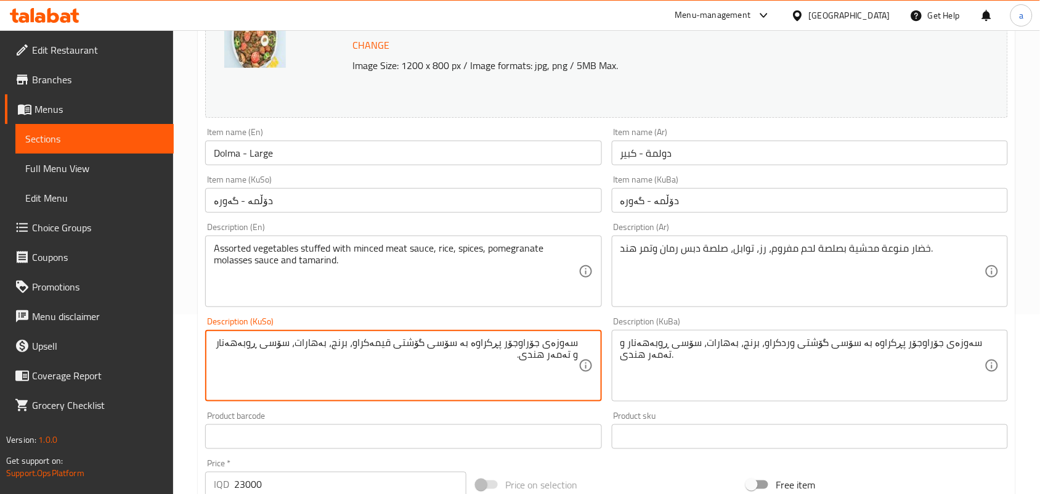
type textarea "سەوزەی جۆراوجۆر پڕکراوە بە سۆسی گۆشتی قیمەکراو، برنج، بەهارات، سۆسی ڕوبەهەنار و…"
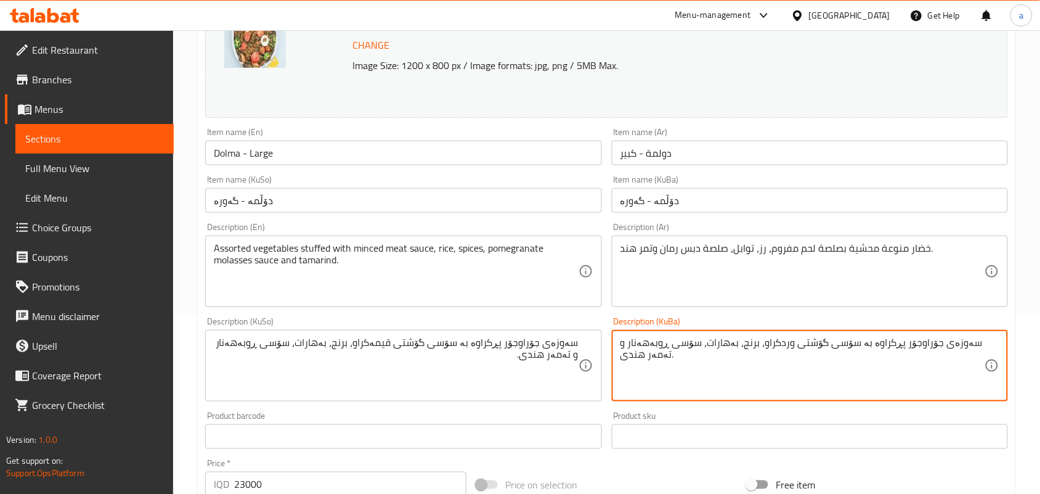
click at [654, 365] on textarea "سەوزەی جۆراوجۆر پڕکراوە بە سۆسی گۆشتی وردکراو، برنج، بەهارات، سۆسی ڕوبەهەنار و …" at bounding box center [803, 365] width 364 height 59
paste textarea "یمە"
type textarea "سەوزەی جۆراوجۆر پڕکراوە بە سۆسی گۆشتی قیمەکراو، برنج، بەهارات، سۆسی ڕوبەهەنار و…"
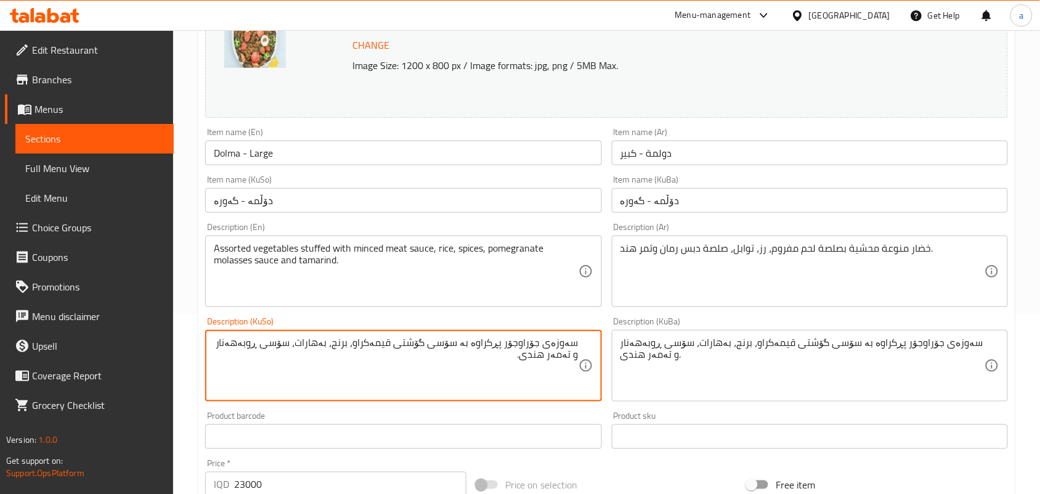
click at [389, 356] on textarea "سەوزەی جۆراوجۆر پڕکراوە بە سۆسی گۆشتی قیمەکراو، برنج، بەهارات، سۆسی ڕوبەهەنار و…" at bounding box center [396, 365] width 364 height 59
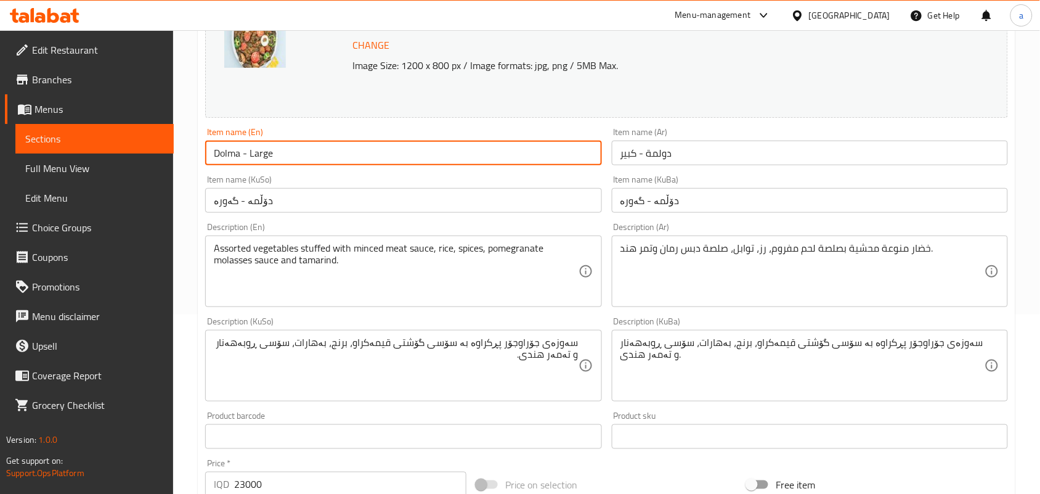
click at [283, 161] on input "Dolma - Large" at bounding box center [403, 153] width 396 height 25
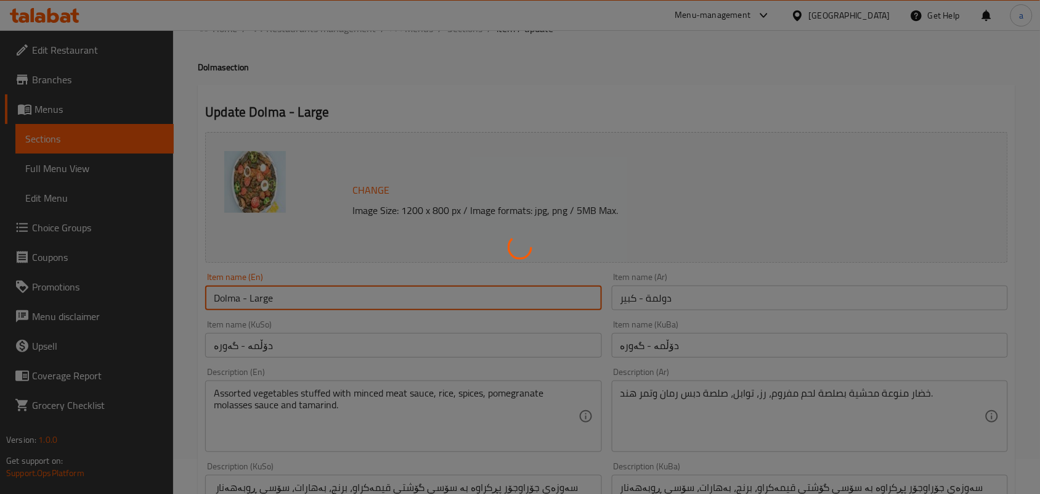
scroll to position [0, 0]
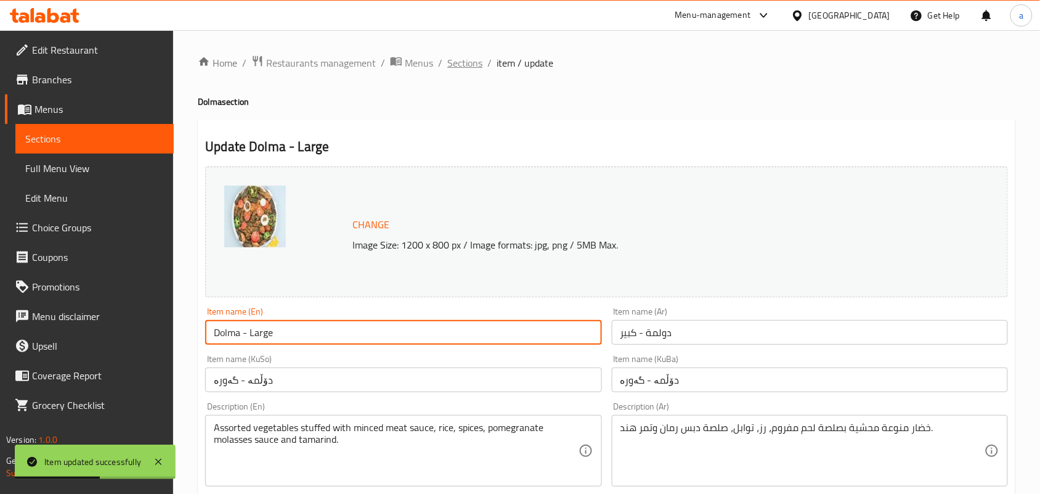
click at [471, 59] on span "Sections" at bounding box center [464, 62] width 35 height 15
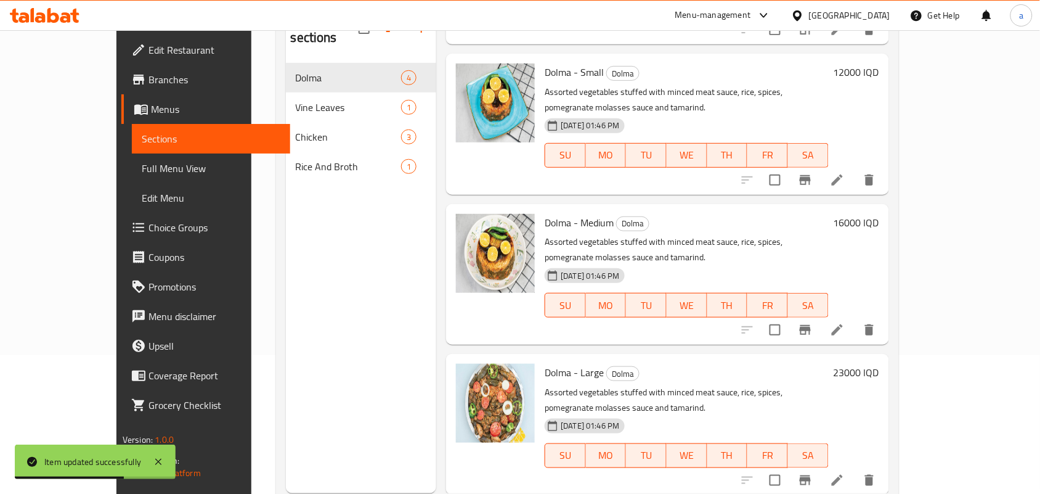
scroll to position [174, 0]
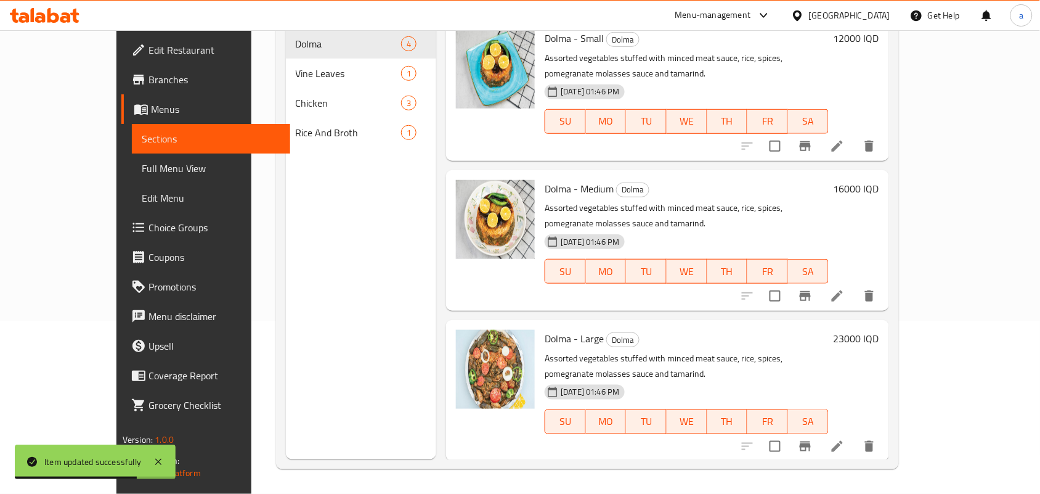
click at [845, 296] on icon at bounding box center [837, 295] width 15 height 15
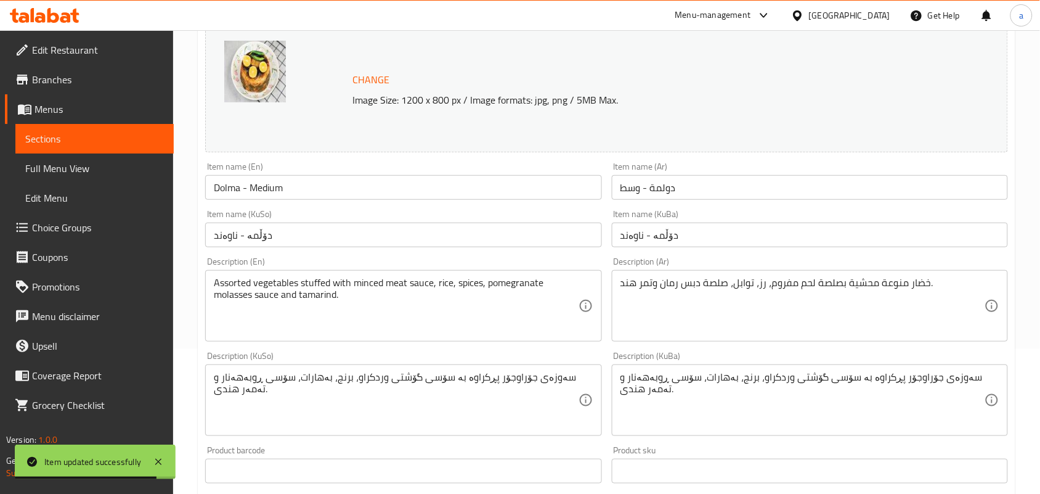
scroll to position [179, 0]
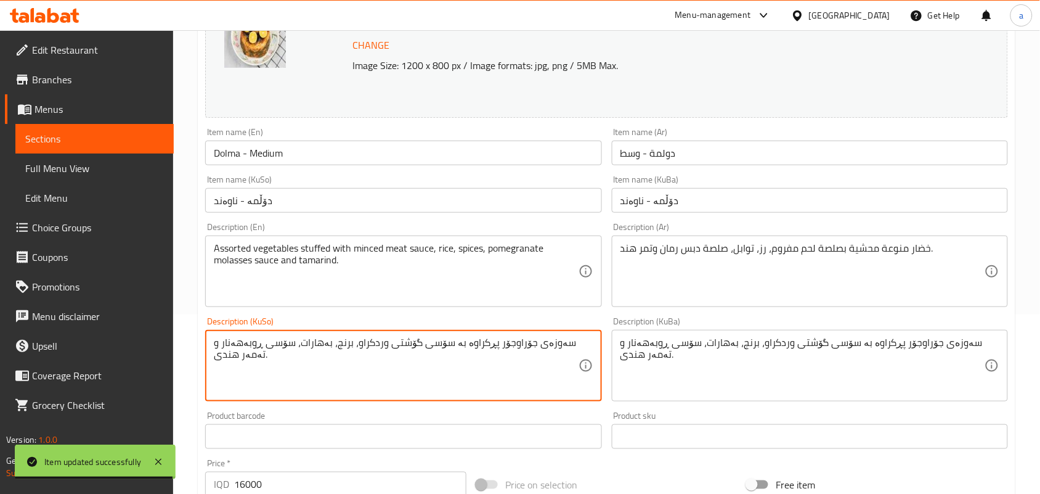
click at [377, 359] on textarea "سەوزەی جۆراوجۆر پڕکراوە بە سۆسی گۆشتی وردکراو، برنج، بەهارات، سۆسی ڕوبەهەنار و …" at bounding box center [396, 365] width 364 height 59
paste textarea "یمە"
type textarea "سەوزەی جۆراوجۆر پڕکراوە بە سۆسی گۆشتی قیمەکراو، برنج، بەهارات، سۆسی ڕوبەهەنار و…"
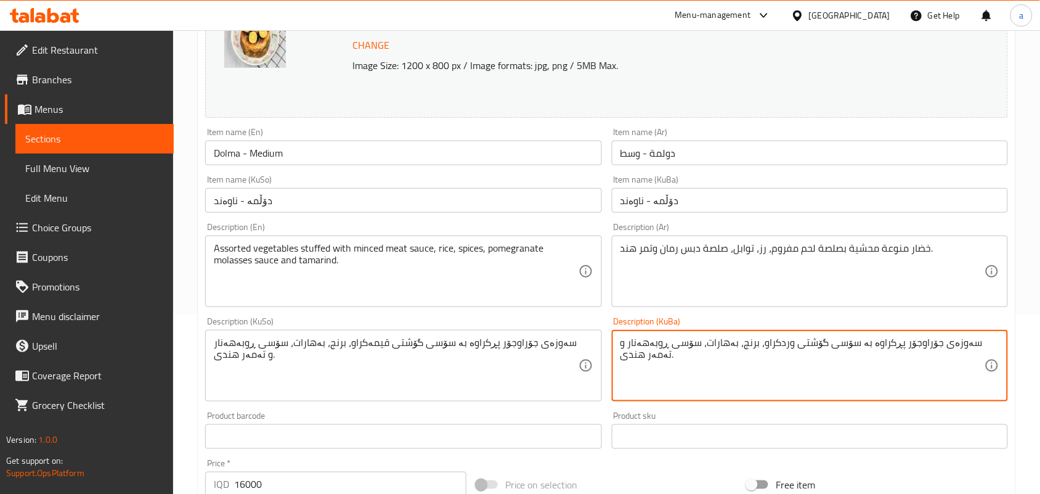
click at [788, 352] on textarea "سەوزەی جۆراوجۆر پڕکراوە بە سۆسی گۆشتی وردکراو، برنج، بەهارات، سۆسی ڕوبەهەنار و …" at bounding box center [803, 365] width 364 height 59
paste textarea "یمە"
type textarea "سەوزەی جۆراوجۆر پڕکراوە بە سۆسی گۆشتی قیمەکراو، برنج، بەهارات، سۆسی ڕوبەهەنار و…"
click at [404, 158] on input "Dolma - Medium" at bounding box center [403, 153] width 396 height 25
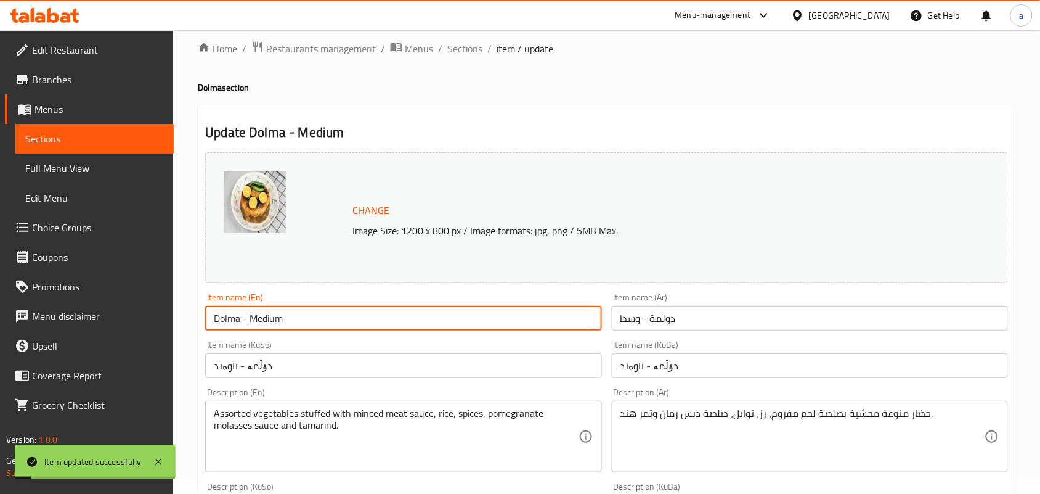
scroll to position [0, 0]
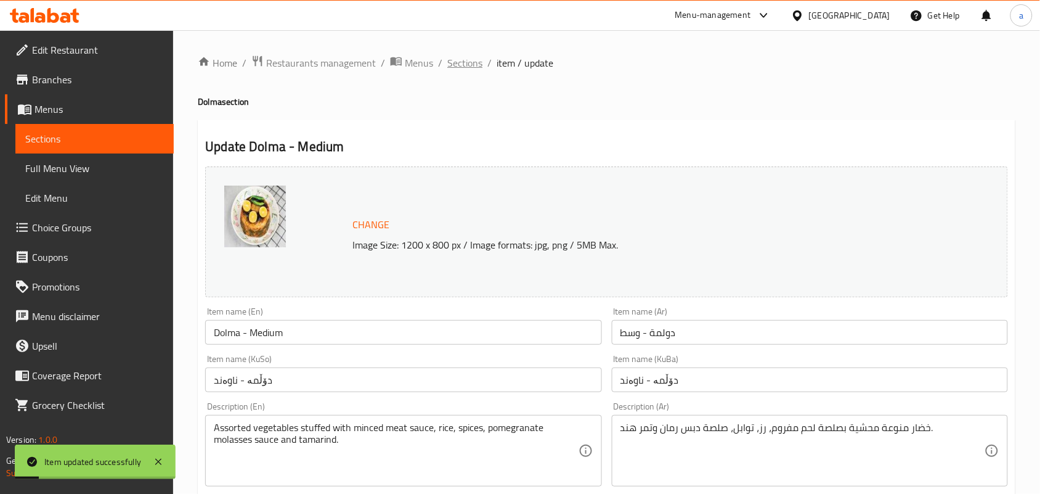
click at [483, 57] on span "Sections" at bounding box center [464, 62] width 35 height 15
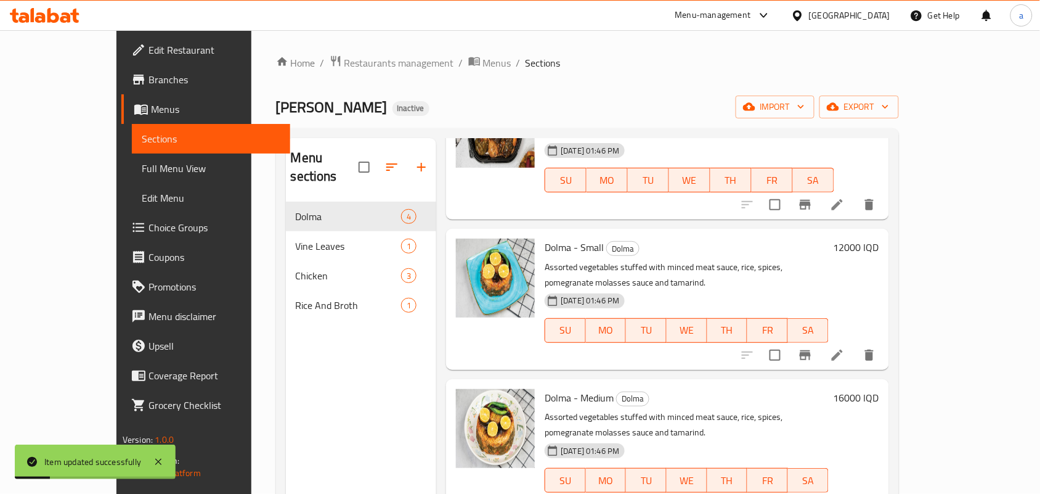
scroll to position [154, 0]
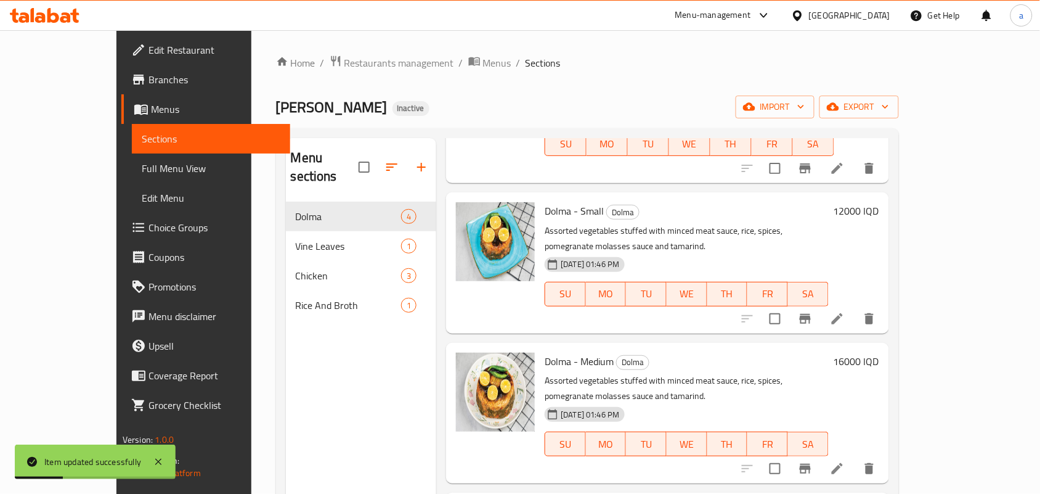
click at [845, 313] on icon at bounding box center [837, 318] width 15 height 15
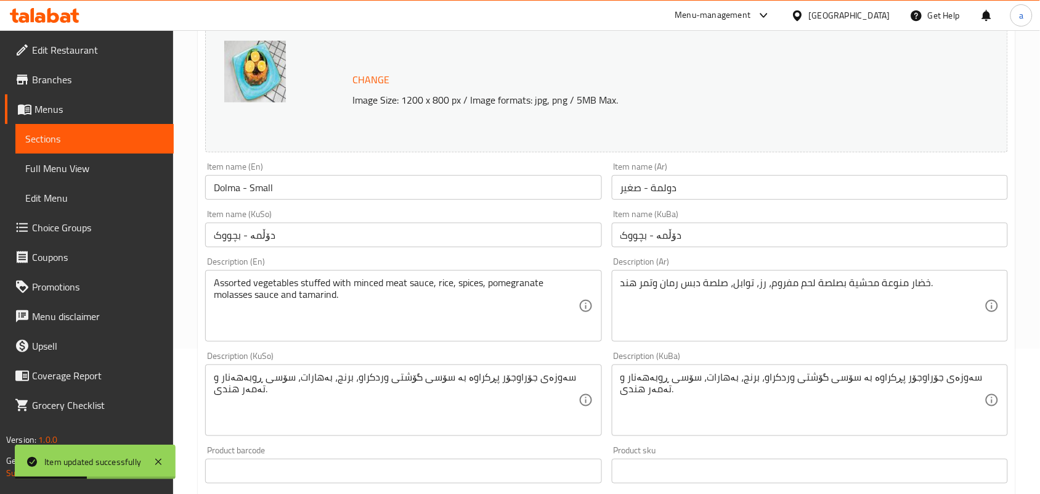
scroll to position [179, 0]
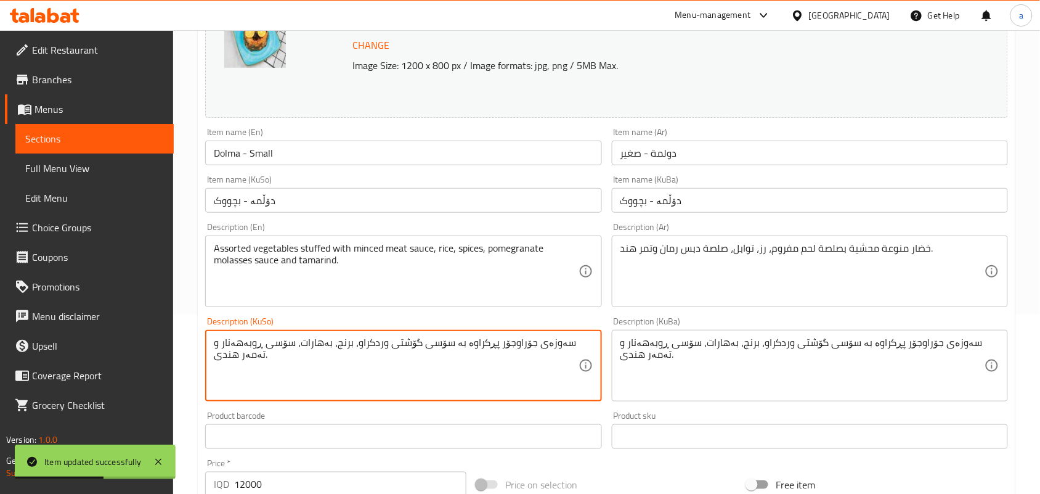
click at [383, 357] on textarea "سەوزەی جۆراوجۆر پڕکراوە بە سۆسی گۆشتی وردکراو، برنج، بەهارات، سۆسی ڕوبەهەنار و …" at bounding box center [396, 365] width 364 height 59
paste textarea "یمە"
type textarea "سەوزەی جۆراوجۆر پڕکراوە بە سۆسی گۆشتی قیمەکراو، برنج، بەهارات، سۆسی ڕوبەهەنار و…"
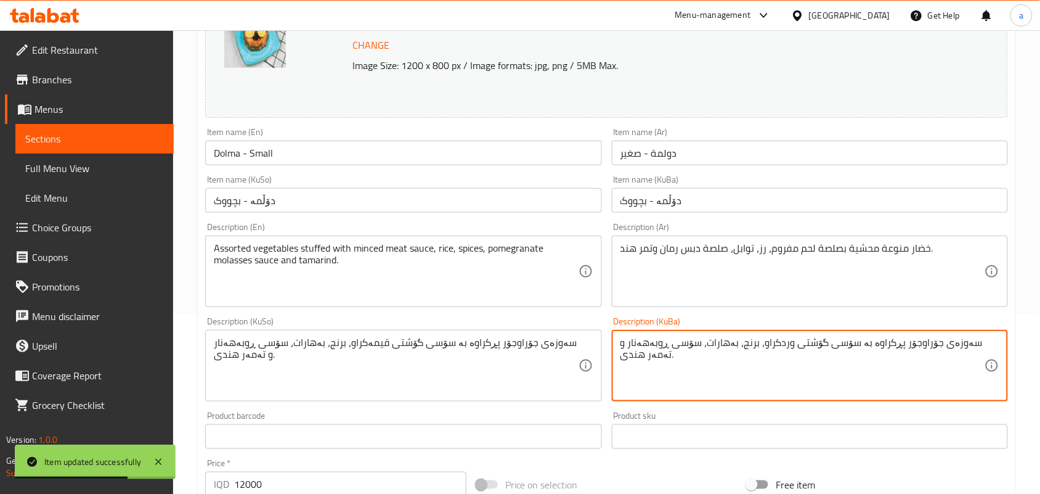
click at [787, 347] on textarea "سەوزەی جۆراوجۆر پڕکراوە بە سۆسی گۆشتی وردکراو، برنج، بەهارات، سۆسی ڕوبەهەنار و …" at bounding box center [803, 365] width 364 height 59
paste textarea "یمە"
type textarea "سەوزەی جۆراوجۆر پڕکراوە بە سۆسی گۆشتی قیمەکراو، برنج، بەهارات، سۆسی ڕوبەهەنار و…"
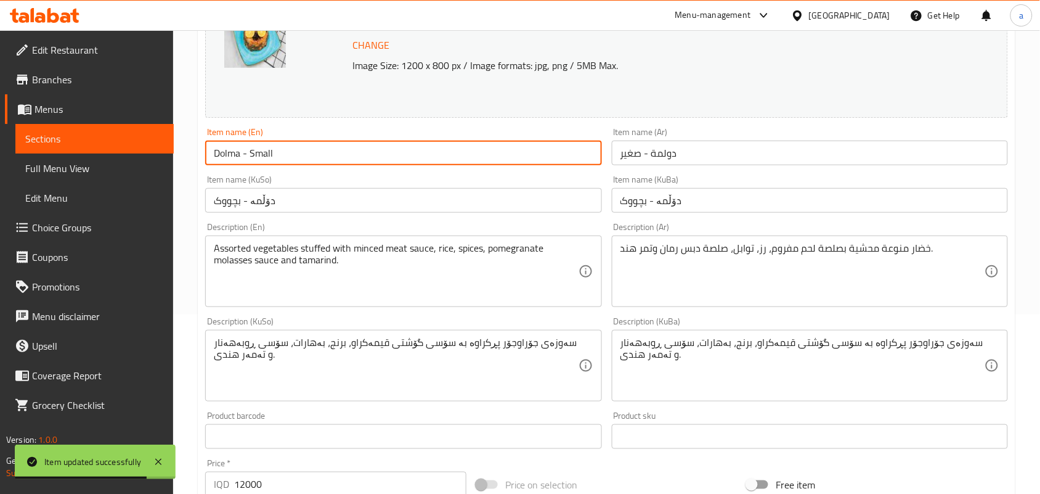
click at [348, 149] on input "Dolma - Small" at bounding box center [403, 153] width 396 height 25
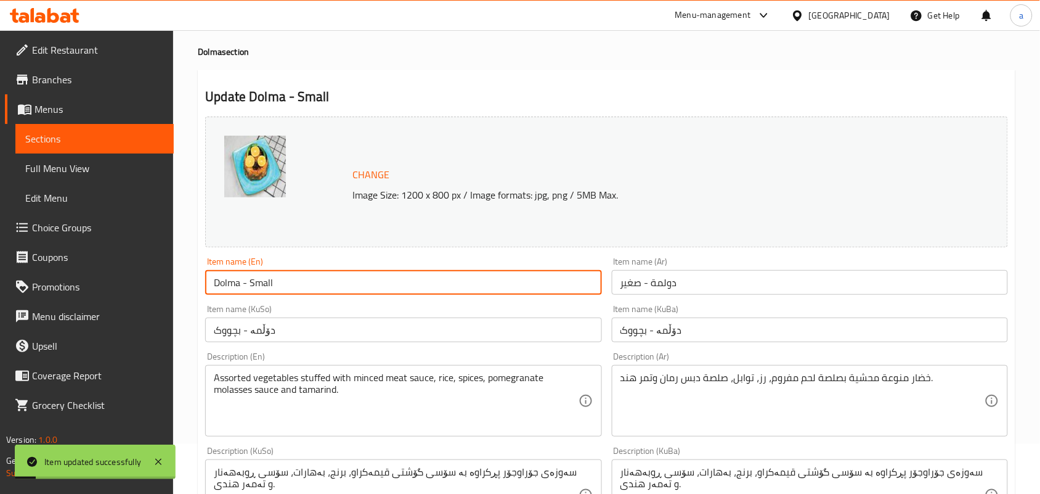
scroll to position [0, 0]
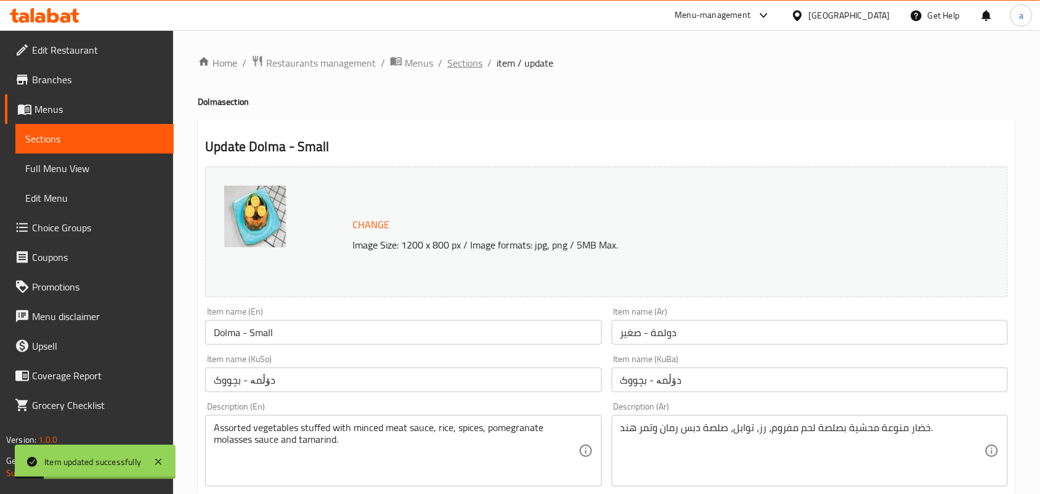
click at [472, 62] on span "Sections" at bounding box center [464, 62] width 35 height 15
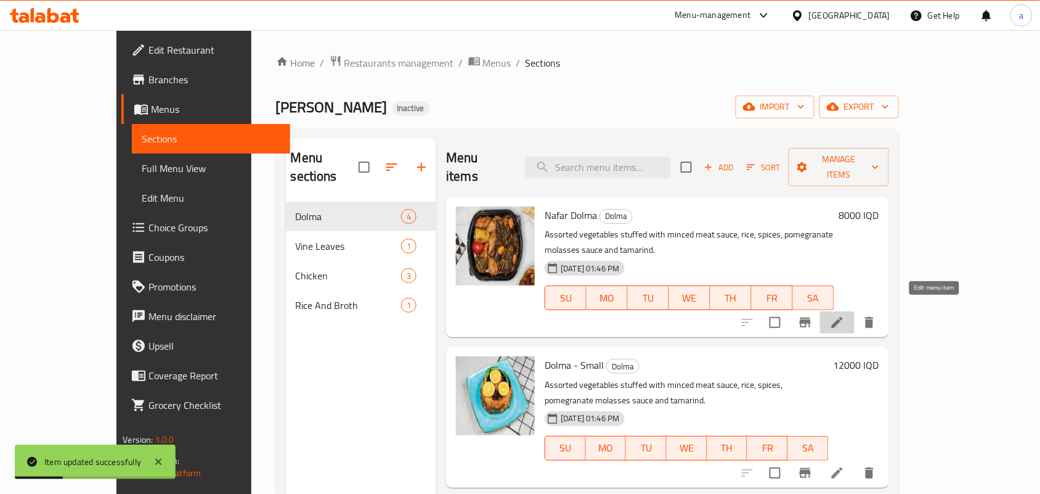
click at [843, 317] on icon at bounding box center [837, 322] width 11 height 11
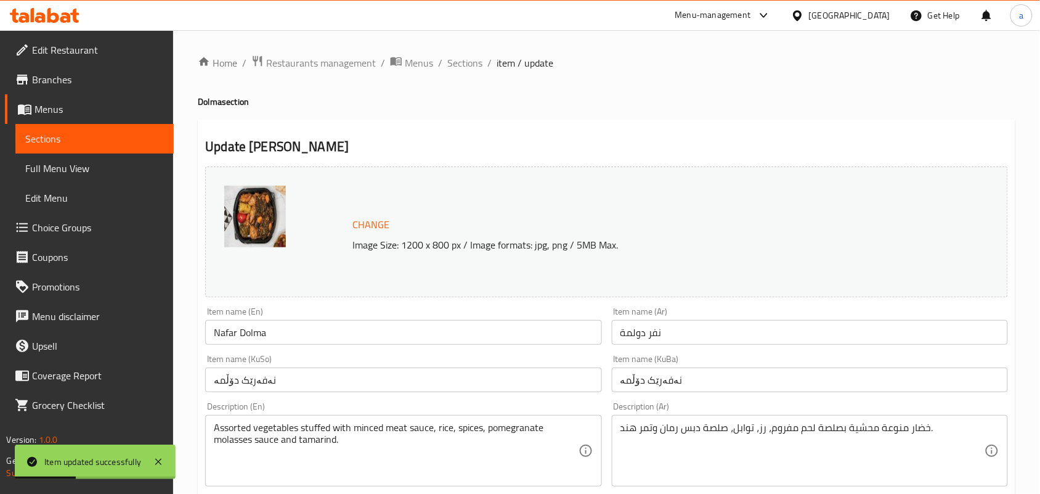
scroll to position [179, 0]
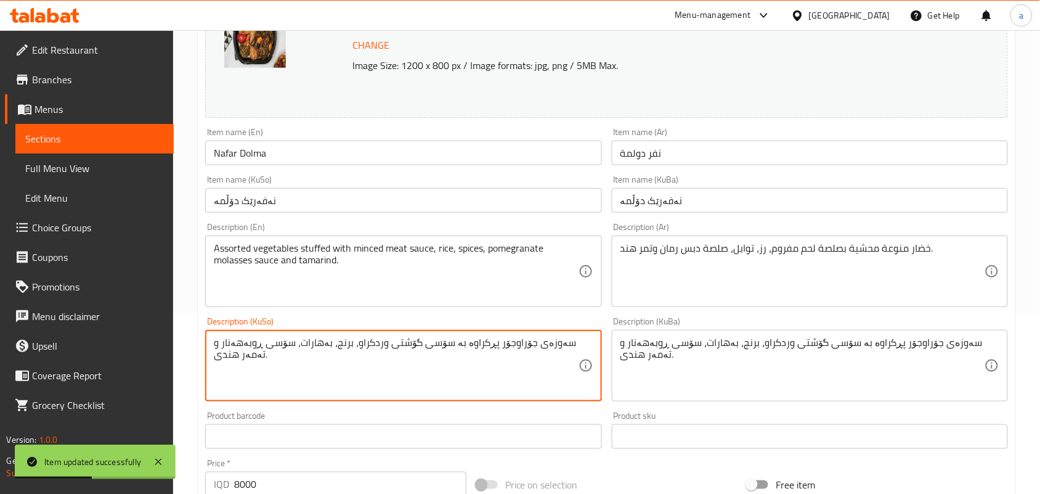
click at [386, 355] on textarea "سەوزەی جۆراوجۆر پڕکراوە بە سۆسی گۆشتی وردکراو، برنج، بەهارات، سۆسی ڕوبەهەنار و …" at bounding box center [396, 365] width 364 height 59
paste textarea "یمە"
type textarea "سەوزەی جۆراوجۆر پڕکراوە بە سۆسی گۆشتی قیمەکراو، برنج، بەهارات، سۆسی ڕوبەهەنار و…"
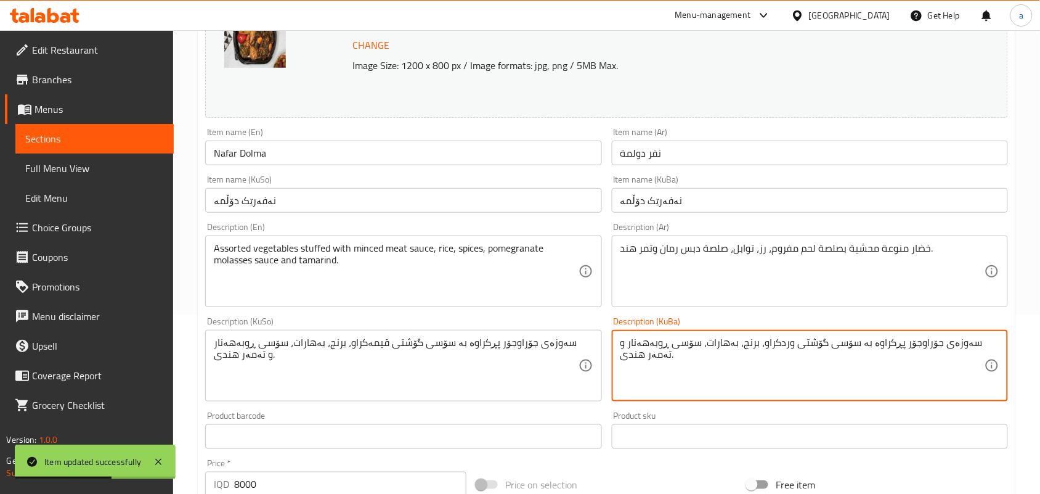
click at [780, 359] on textarea "سەوزەی جۆراوجۆر پڕکراوە بە سۆسی گۆشتی وردکراو، برنج، بەهارات، سۆسی ڕوبەهەنار و …" at bounding box center [803, 365] width 364 height 59
paste textarea "یمە"
type textarea "سەوزەی جۆراوجۆر پڕکراوە بە سۆسی گۆشتی قیمەکراو، برنج، بەهارات، سۆسی ڕوبەهەنار و…"
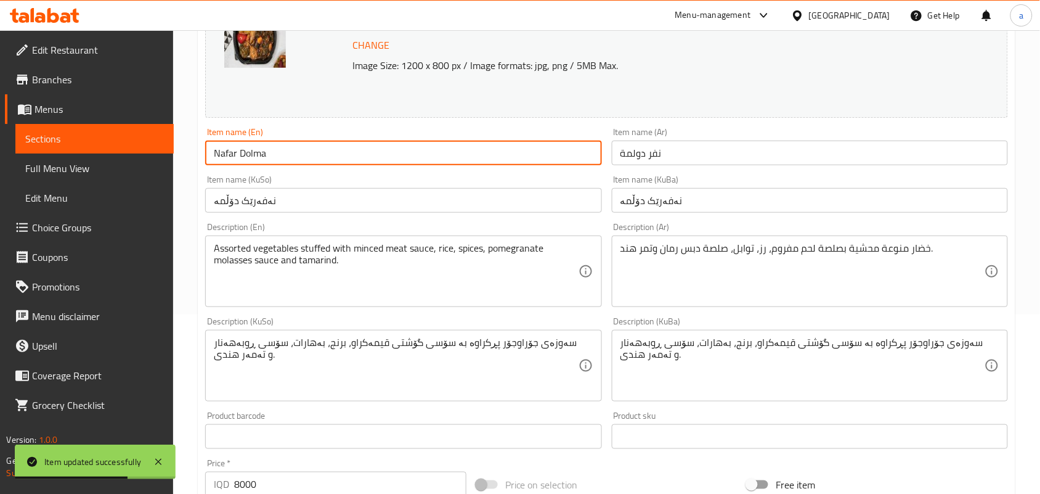
click at [361, 161] on input "Nafar Dolma" at bounding box center [403, 153] width 396 height 25
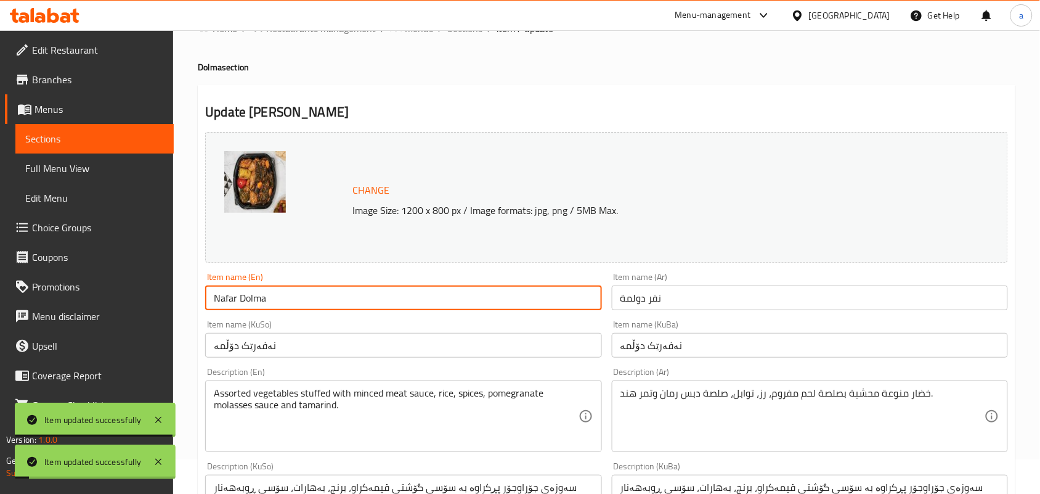
scroll to position [0, 0]
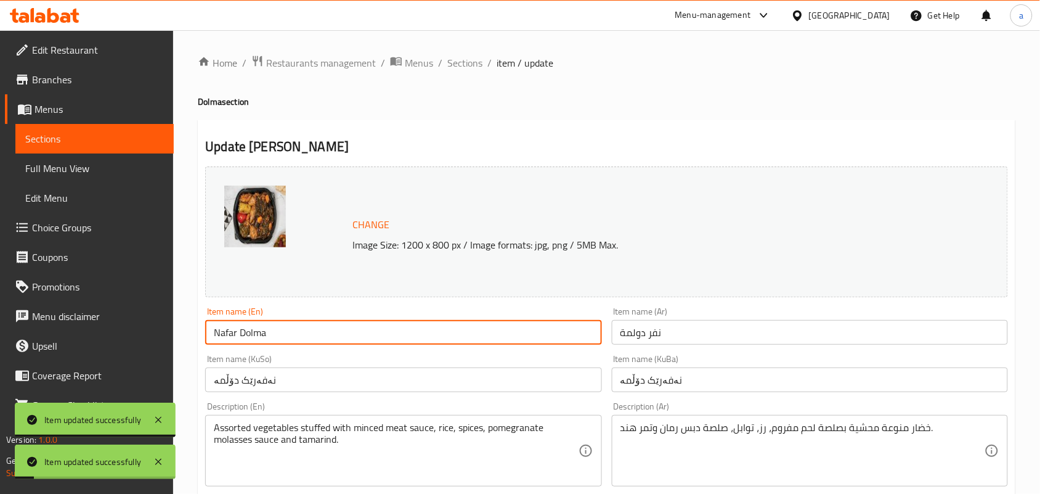
click at [108, 176] on span "Full Menu View" at bounding box center [94, 168] width 139 height 15
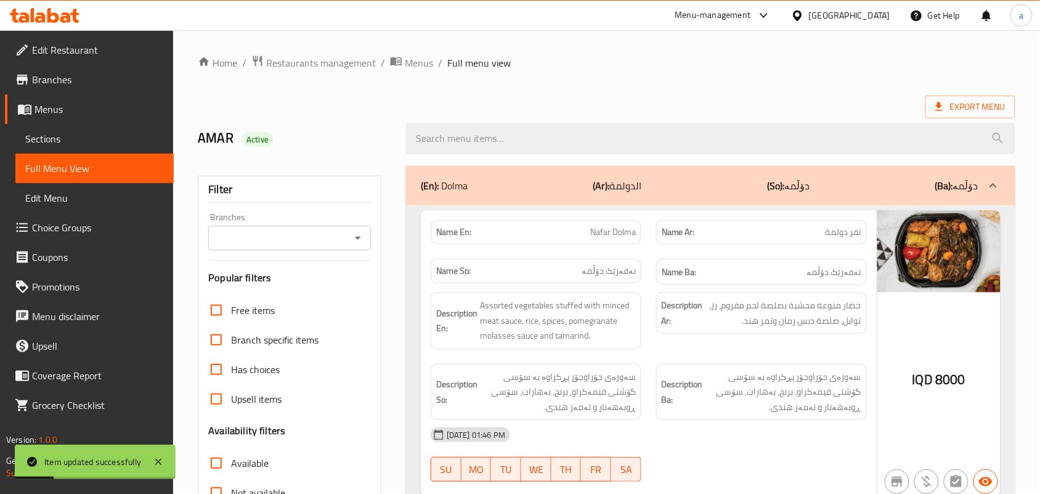
click at [353, 245] on icon "Open" at bounding box center [358, 237] width 15 height 15
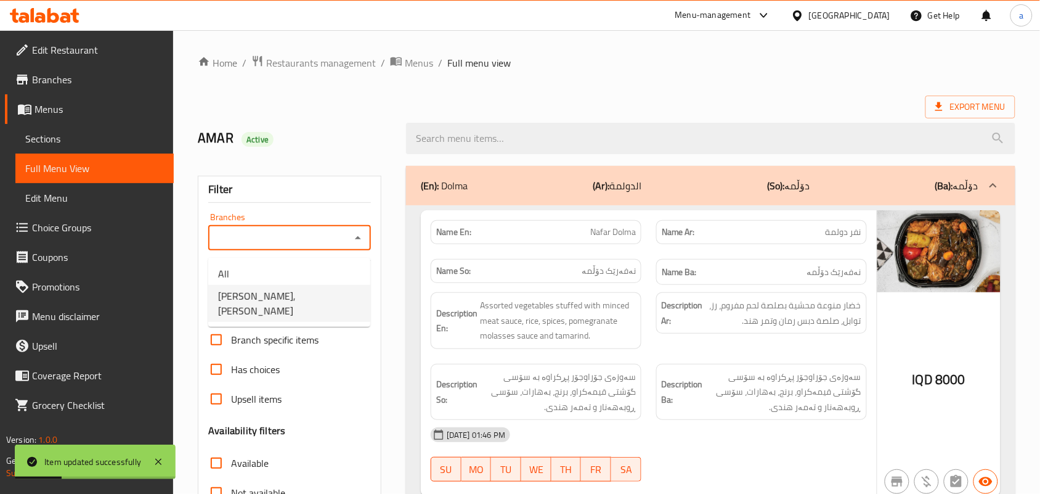
click at [298, 302] on span "Ser Aldolma, Al saydeya" at bounding box center [289, 303] width 142 height 30
type input "Ser Aldolma, Al saydeya"
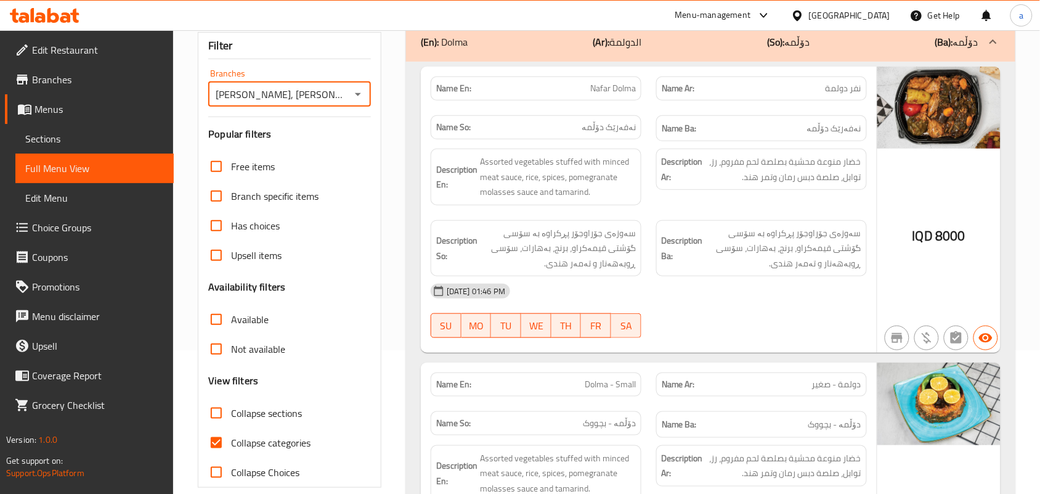
scroll to position [179, 0]
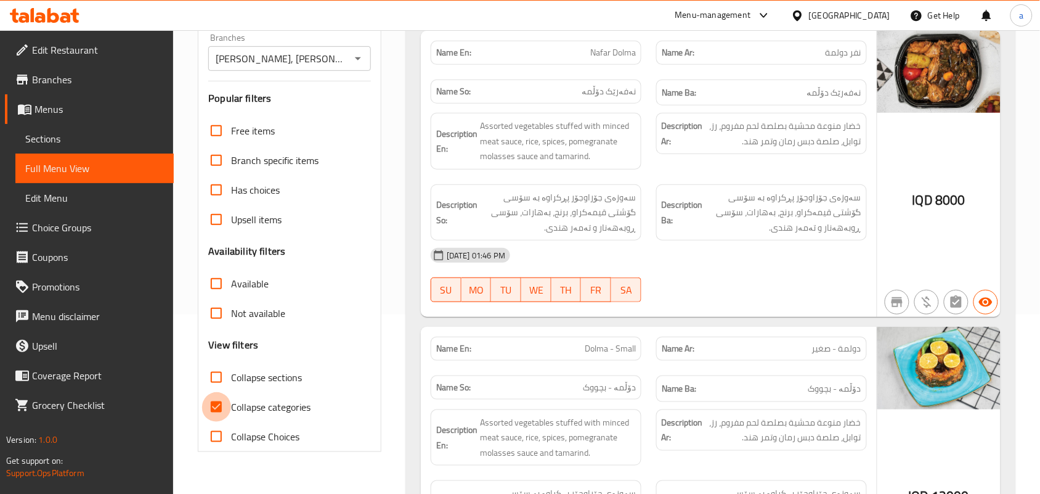
click at [225, 411] on input "Collapse categories" at bounding box center [217, 407] width 30 height 30
checkbox input "false"
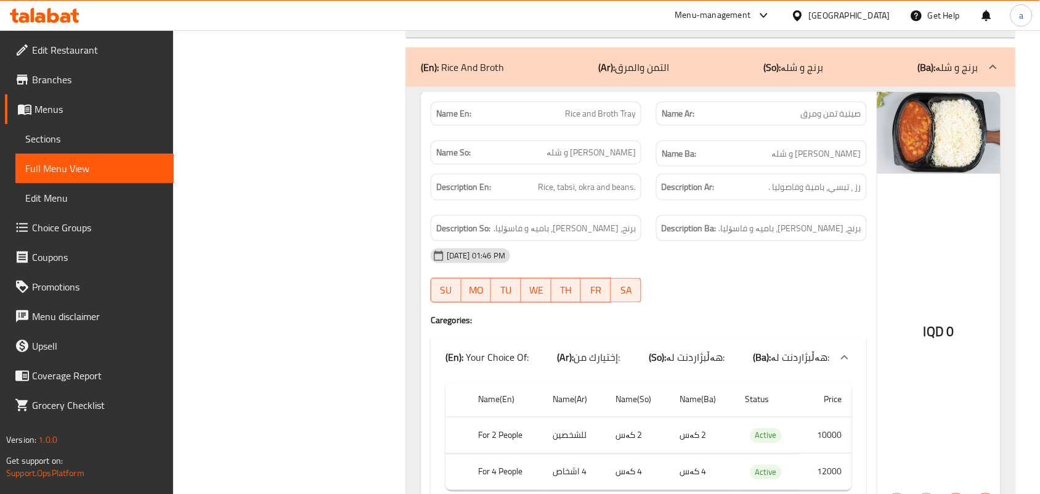
scroll to position [3412, 0]
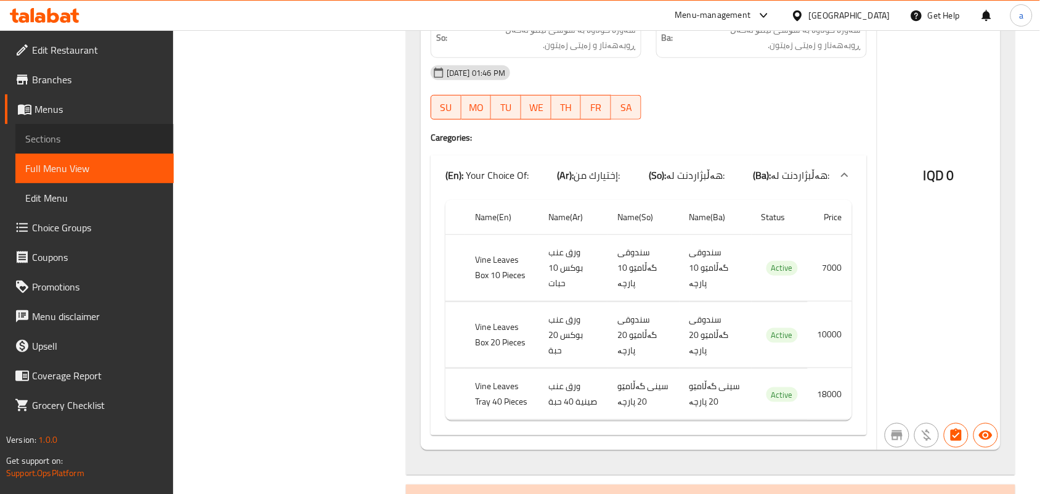
click at [56, 146] on span "Sections" at bounding box center [94, 138] width 139 height 15
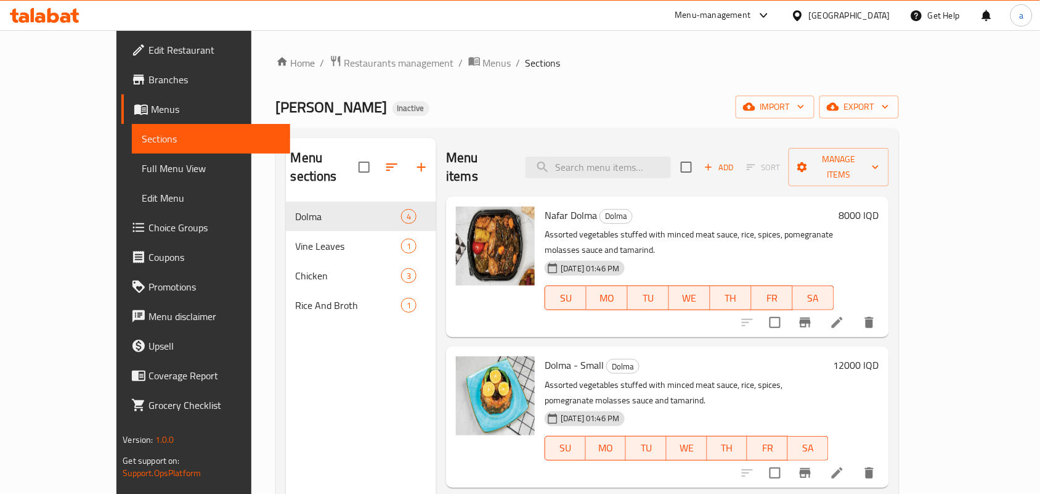
click at [142, 168] on span "Full Menu View" at bounding box center [211, 168] width 139 height 15
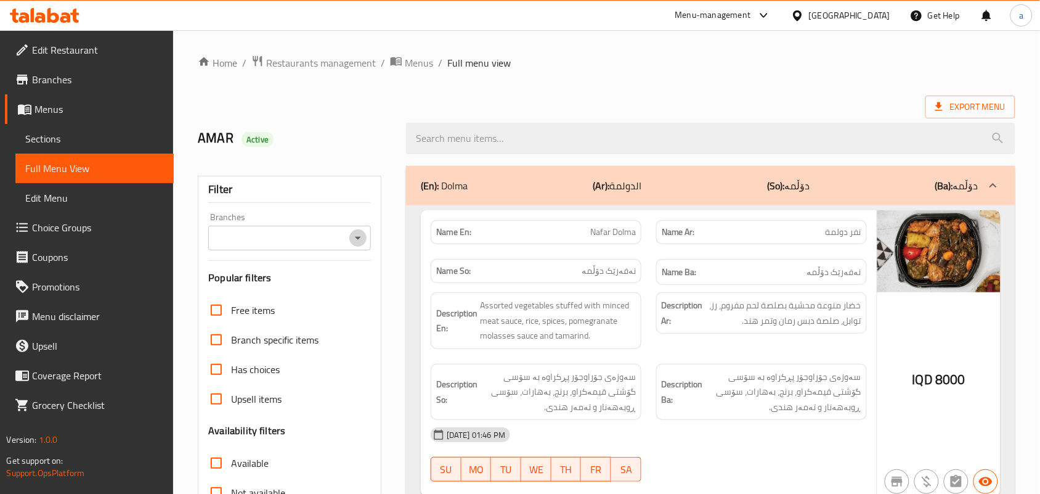
click at [362, 243] on icon "Open" at bounding box center [358, 237] width 15 height 15
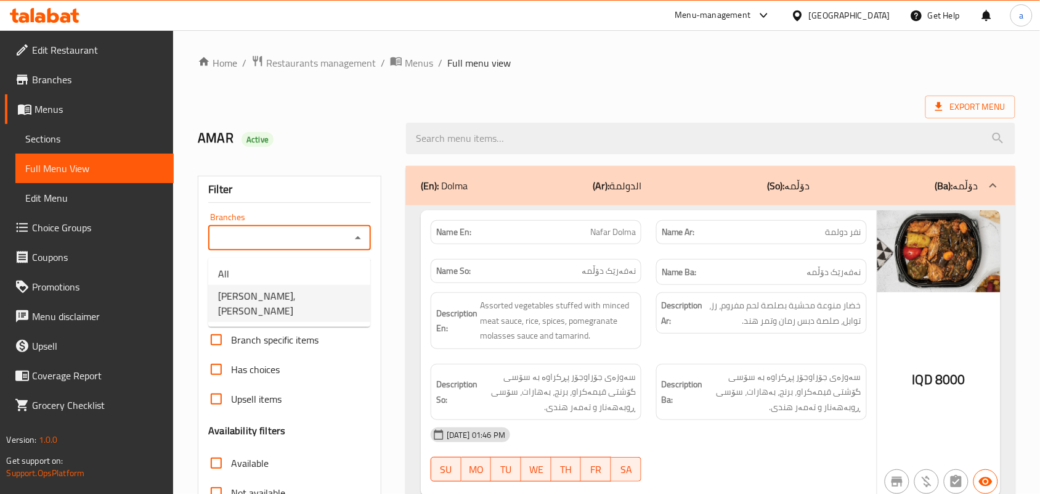
click at [285, 305] on span "Ser Aldolma, Al saydeya" at bounding box center [289, 303] width 142 height 30
type input "Ser Aldolma, Al saydeya"
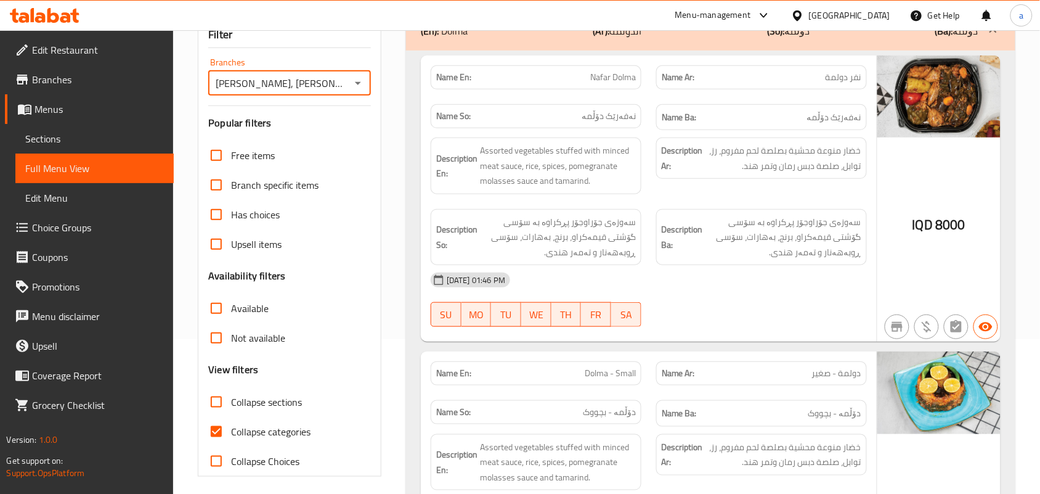
scroll to position [179, 0]
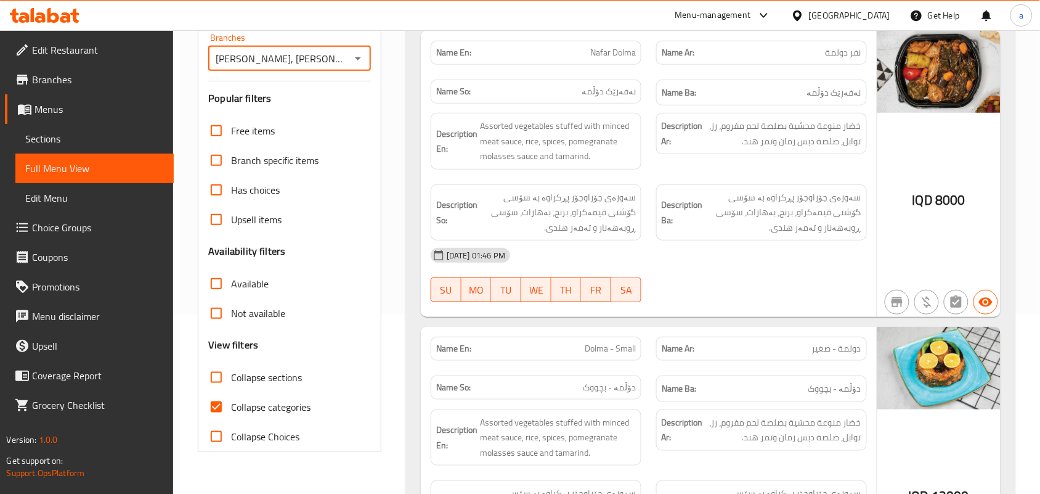
click at [221, 414] on input "Collapse categories" at bounding box center [217, 407] width 30 height 30
checkbox input "false"
drag, startPoint x: 699, startPoint y: 256, endPoint x: 701, endPoint y: 285, distance: 29.6
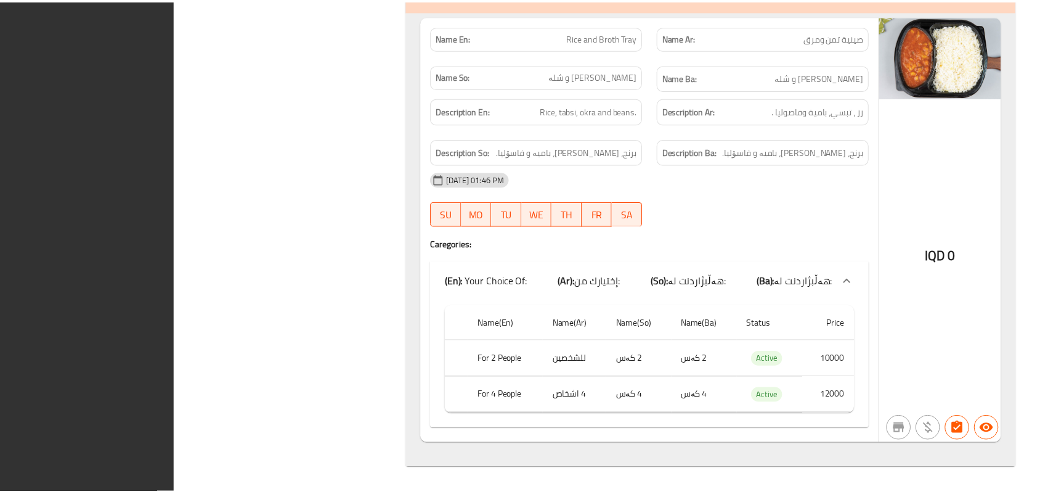
scroll to position [3396, 0]
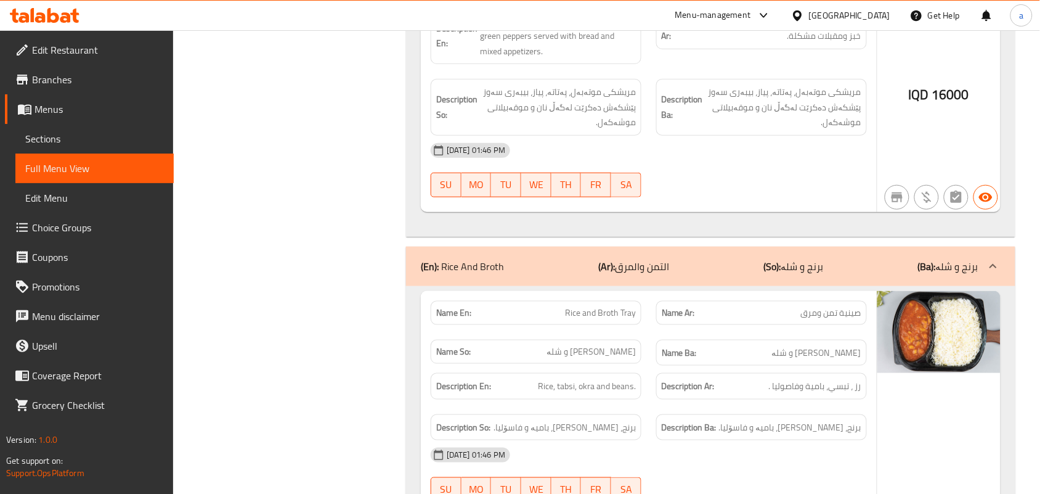
drag, startPoint x: 370, startPoint y: 309, endPoint x: 381, endPoint y: 188, distance: 121.9
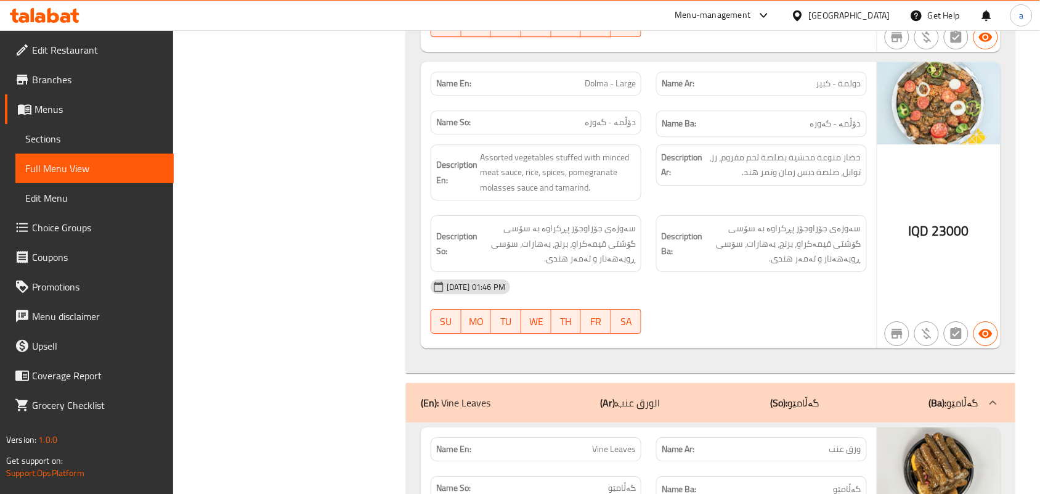
scroll to position [0, 0]
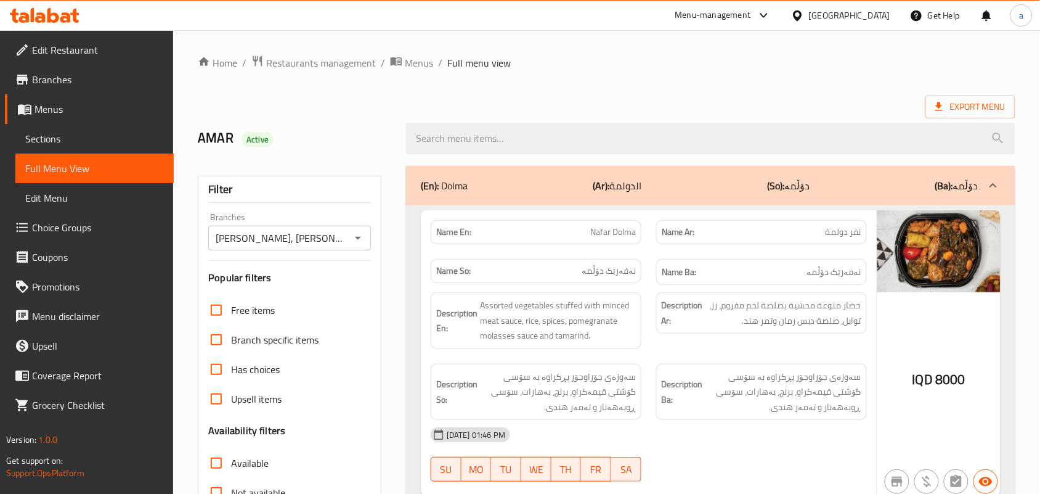
click at [332, 56] on span "Restaurants management" at bounding box center [321, 62] width 110 height 15
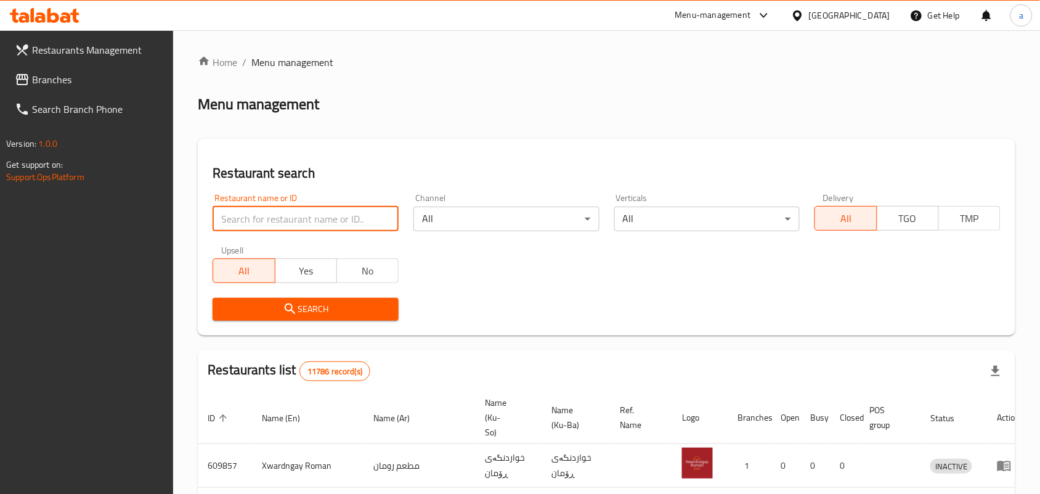
click at [272, 226] on input "search" at bounding box center [306, 218] width 186 height 25
paste input "Dubai Icecream"
type input "Dubai Icecream"
click button "Search" at bounding box center [306, 309] width 186 height 23
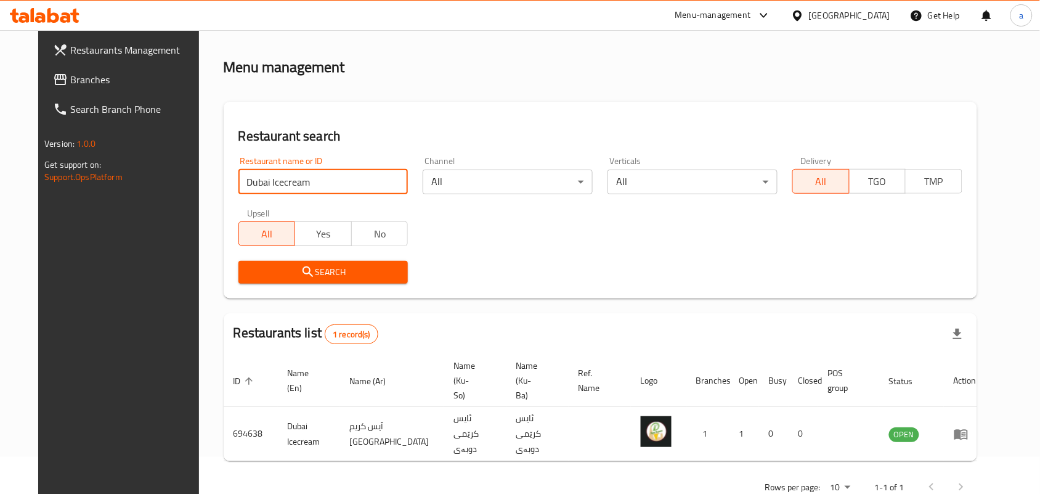
scroll to position [56, 0]
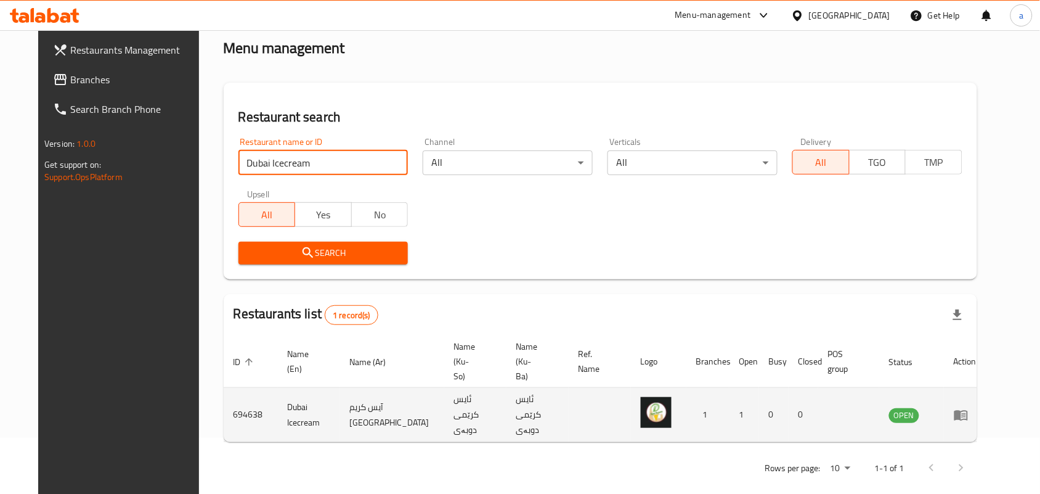
click at [966, 413] on icon "enhanced table" at bounding box center [964, 415] width 4 height 5
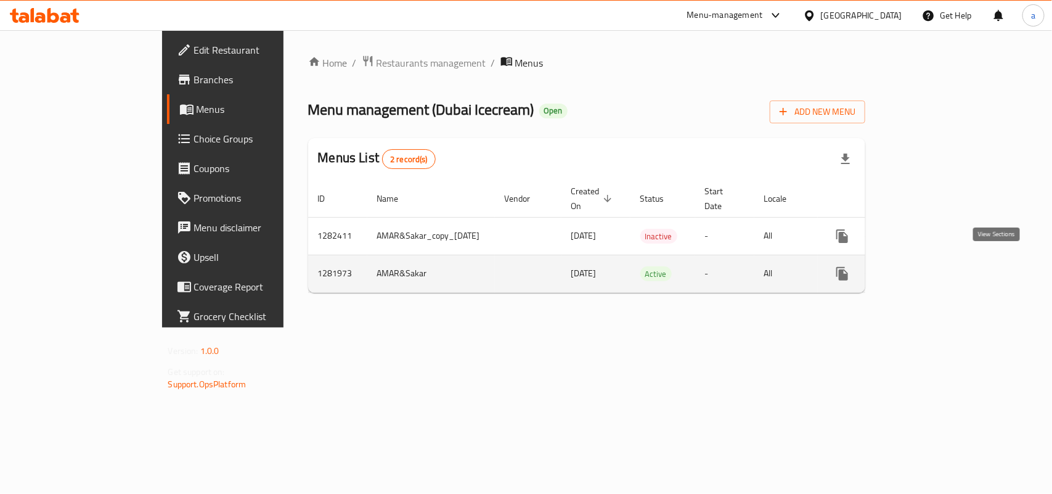
click at [937, 269] on icon "enhanced table" at bounding box center [931, 273] width 11 height 11
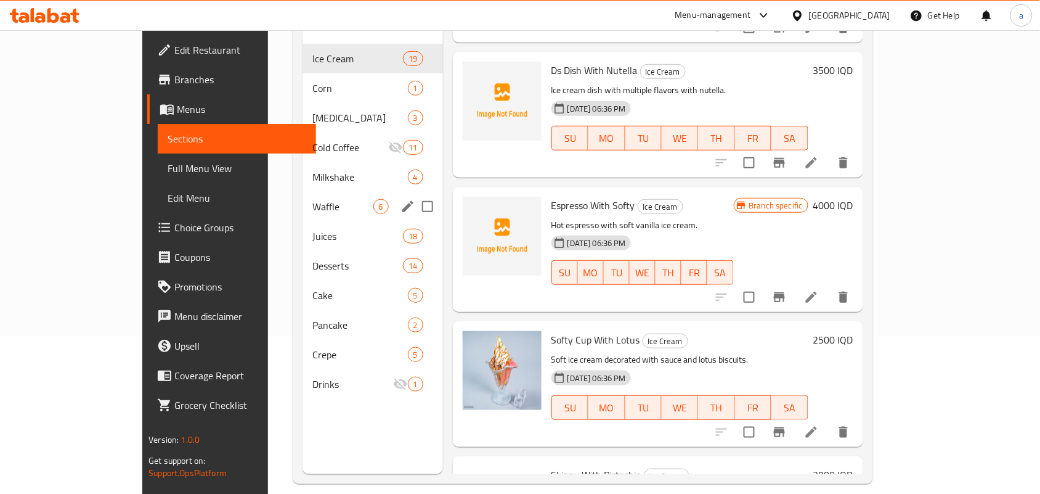
scroll to position [174, 0]
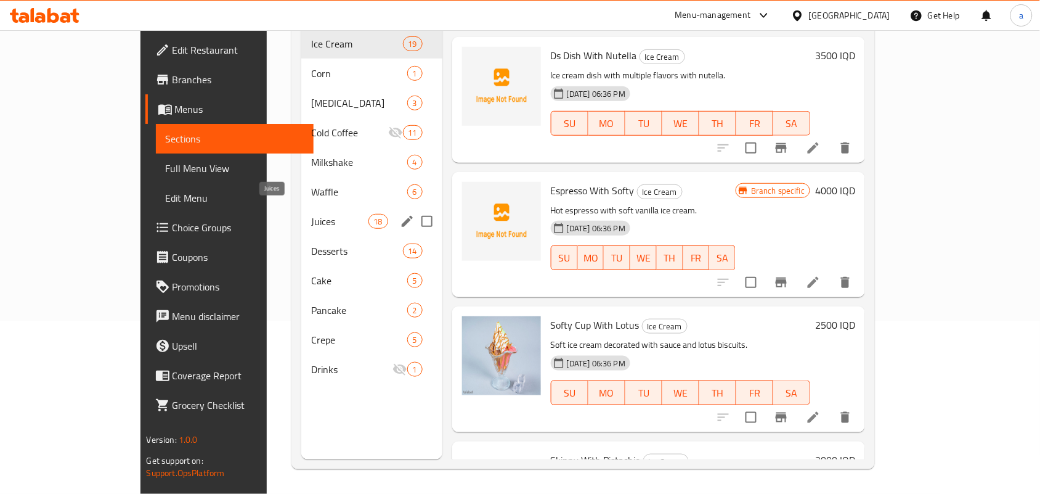
click at [311, 185] on span "Waffle" at bounding box center [359, 191] width 96 height 15
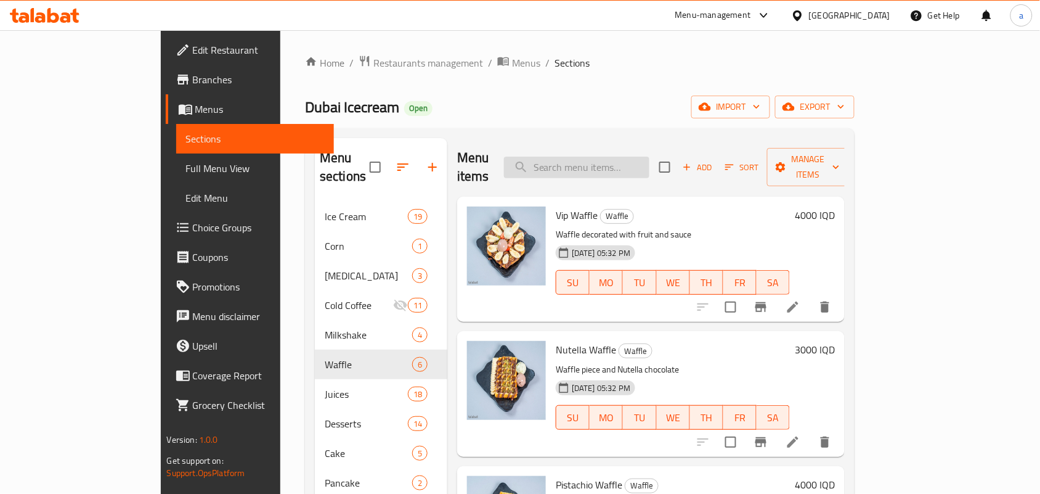
click at [629, 162] on input "search" at bounding box center [576, 168] width 145 height 22
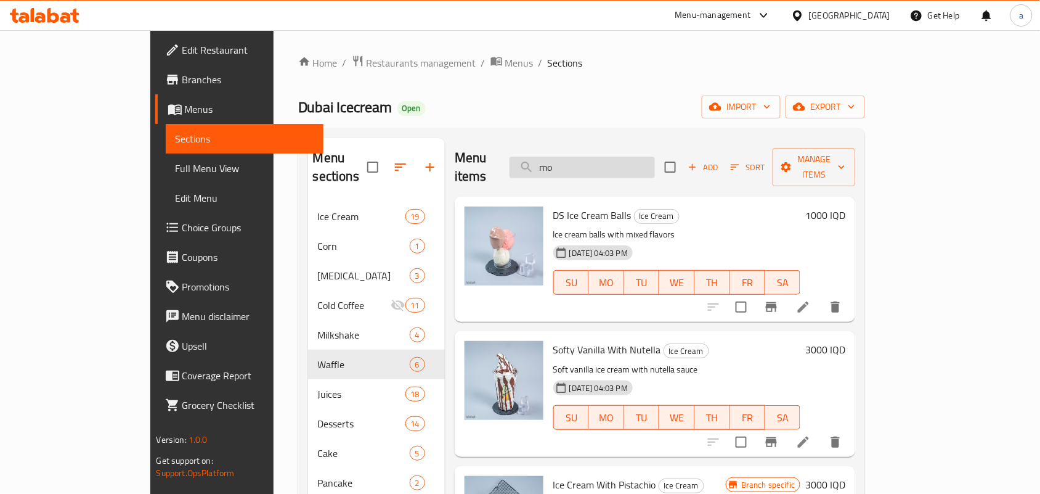
type input "moj"
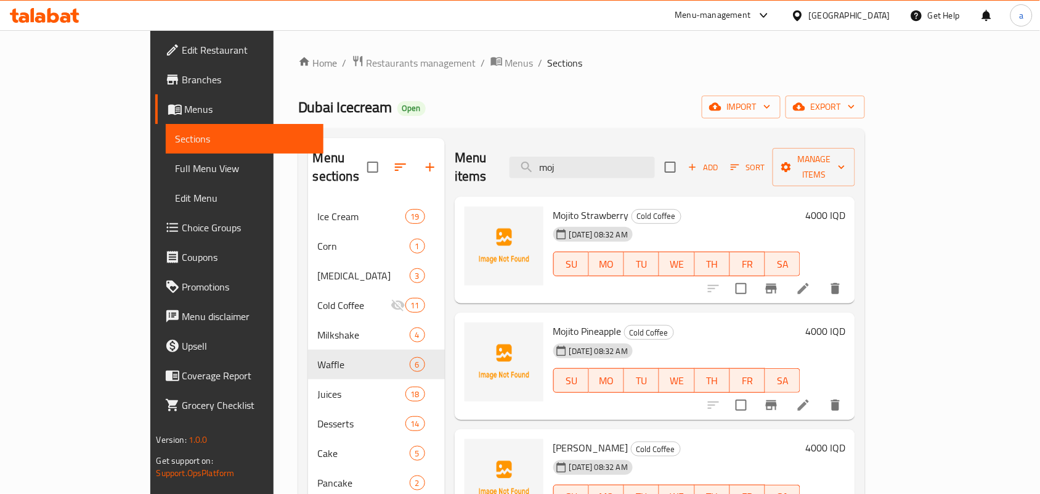
drag, startPoint x: 629, startPoint y: 162, endPoint x: 550, endPoint y: 158, distance: 79.0
click at [550, 158] on div "Menu items moj Add Sort Manage items" at bounding box center [655, 167] width 401 height 59
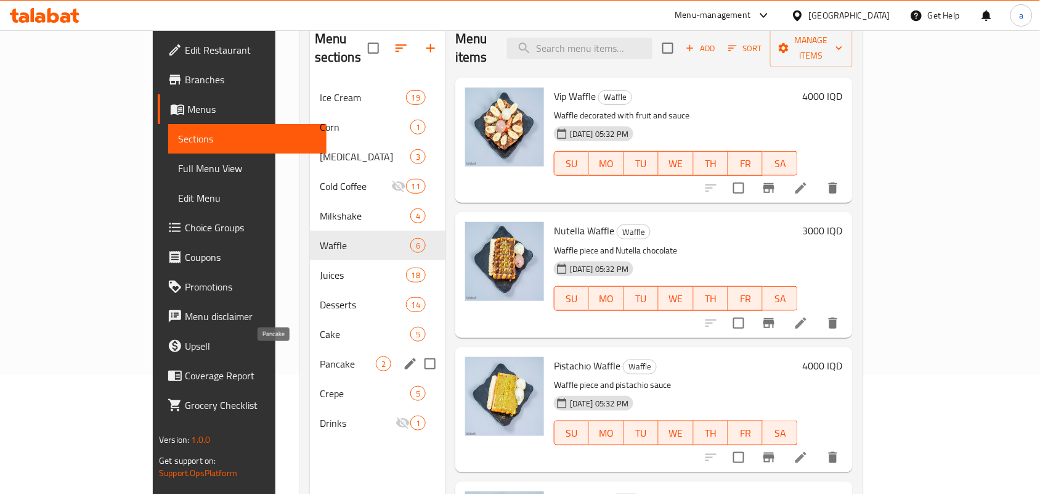
scroll to position [174, 0]
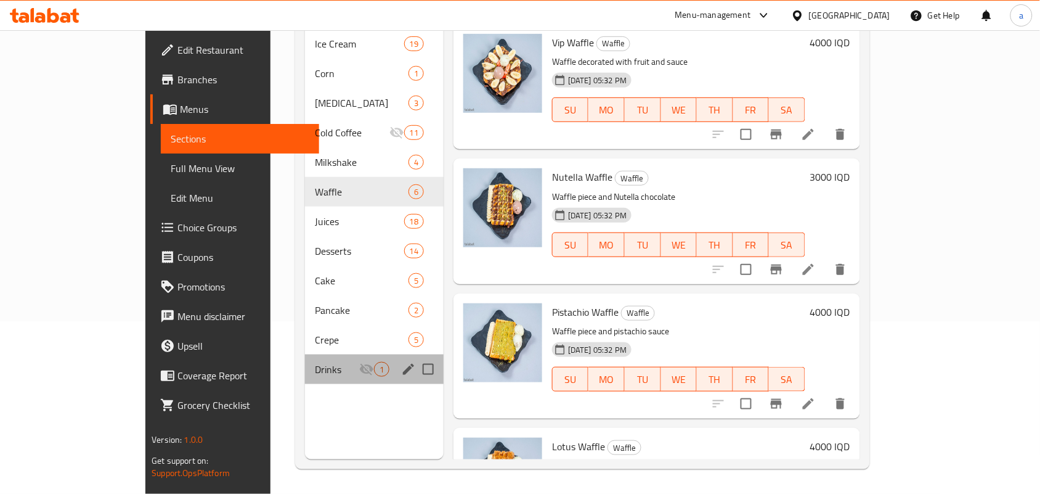
click at [305, 354] on div "Drinks 1" at bounding box center [374, 369] width 139 height 30
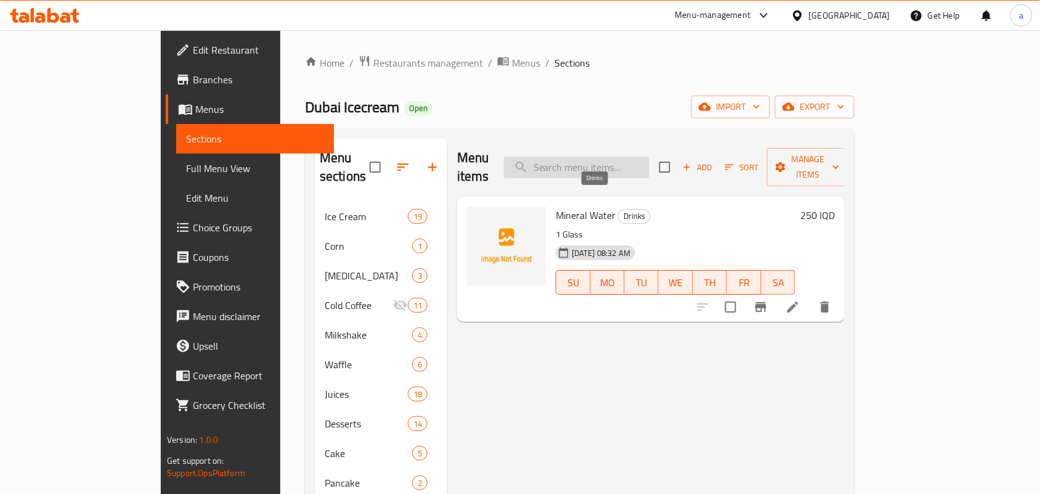
click at [636, 163] on input "search" at bounding box center [576, 168] width 145 height 22
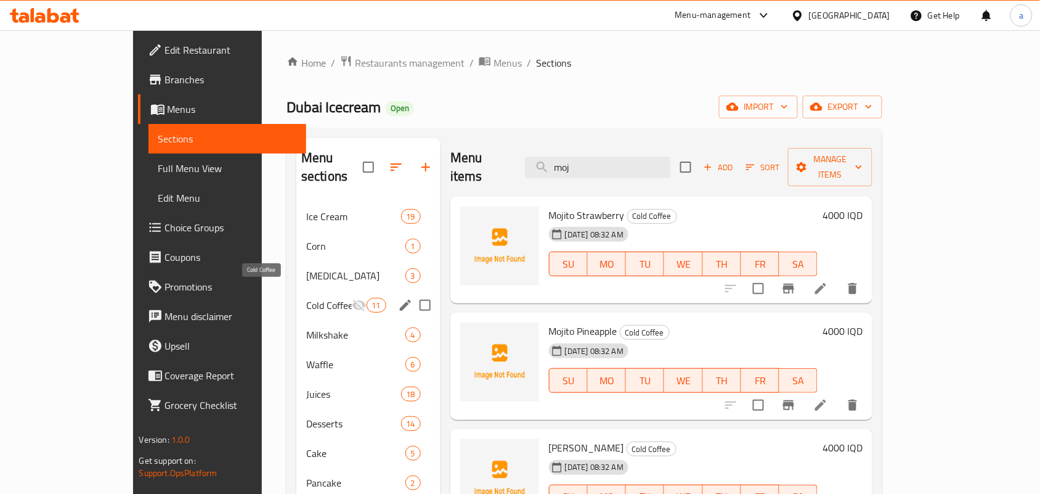
type input "moj"
click at [306, 301] on span "Cold Coffee" at bounding box center [329, 305] width 46 height 15
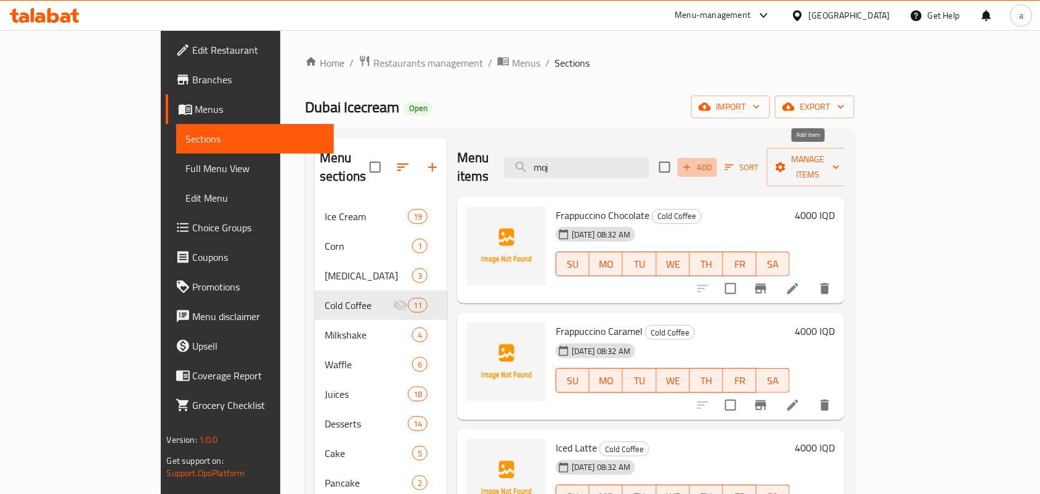
click at [714, 160] on span "Add" at bounding box center [697, 167] width 33 height 14
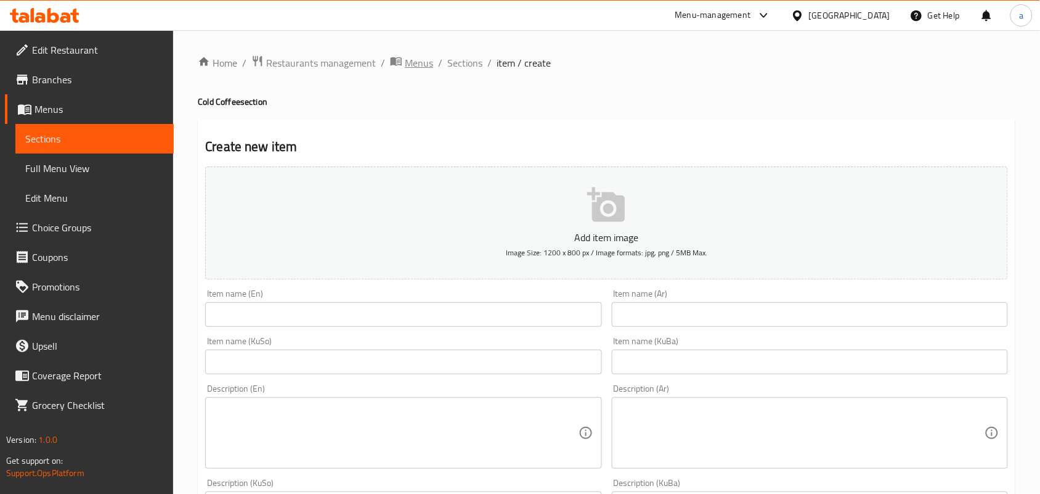
click at [420, 62] on span "Menus" at bounding box center [419, 62] width 28 height 15
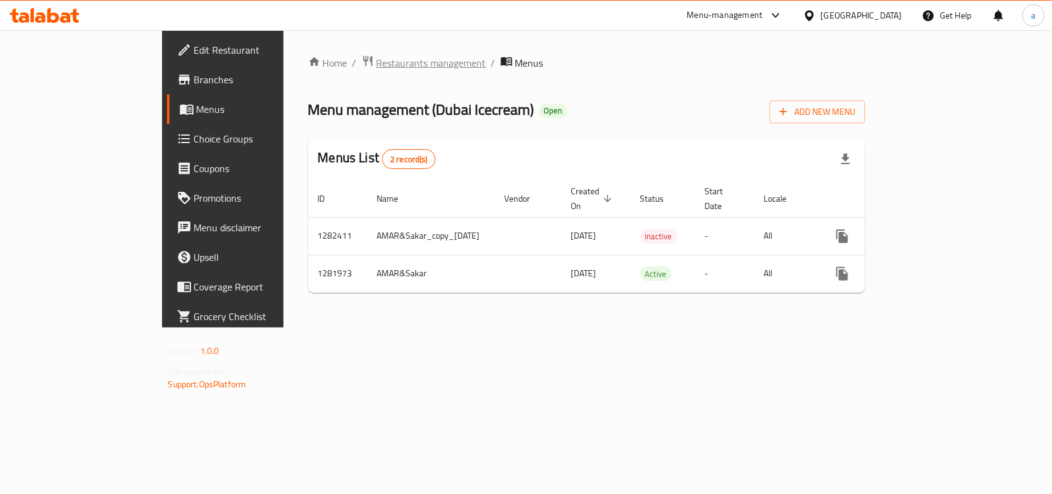
click at [377, 65] on span "Restaurants management" at bounding box center [432, 62] width 110 height 15
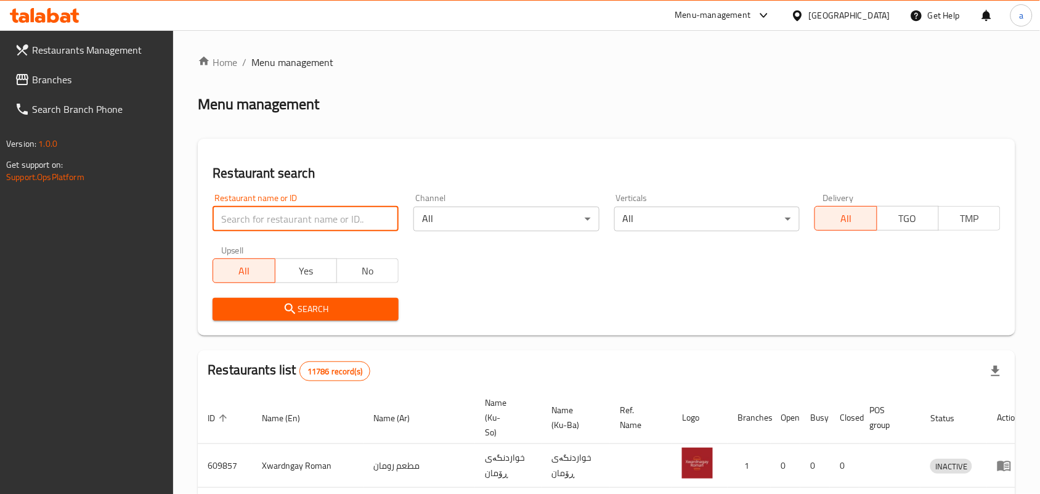
click at [279, 214] on input "search" at bounding box center [306, 218] width 186 height 25
paste input "[PERSON_NAME]"
type input "[PERSON_NAME]"
click button "Search" at bounding box center [306, 309] width 186 height 23
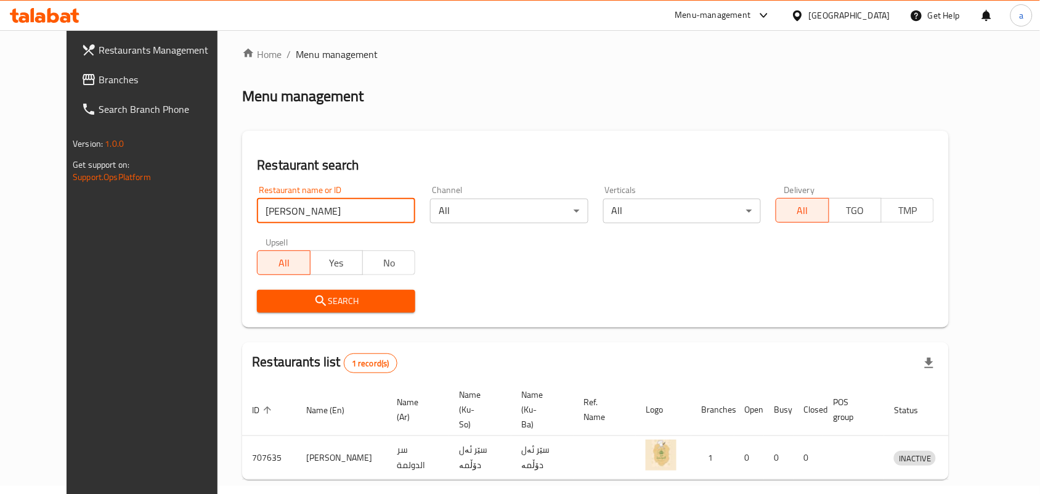
scroll to position [56, 0]
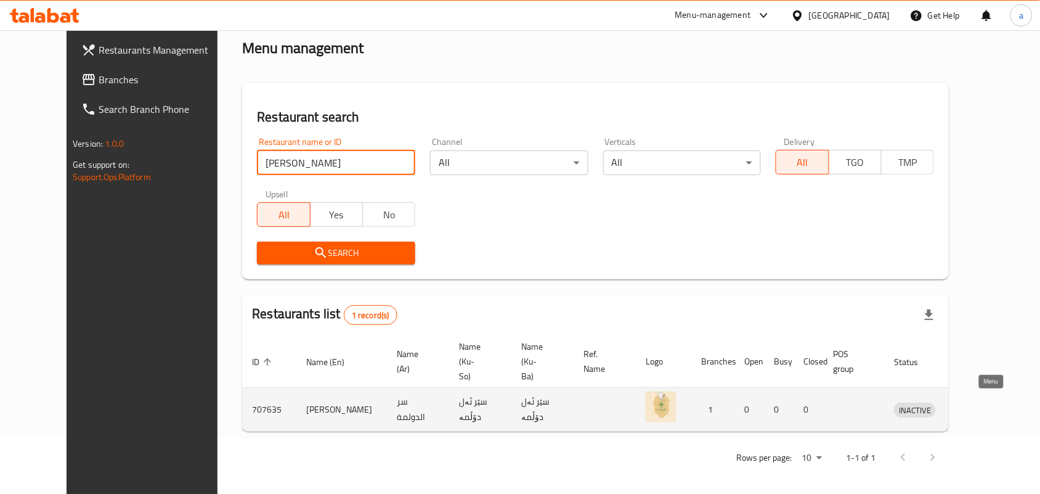
click at [975, 408] on icon "enhanced table" at bounding box center [968, 410] width 14 height 10
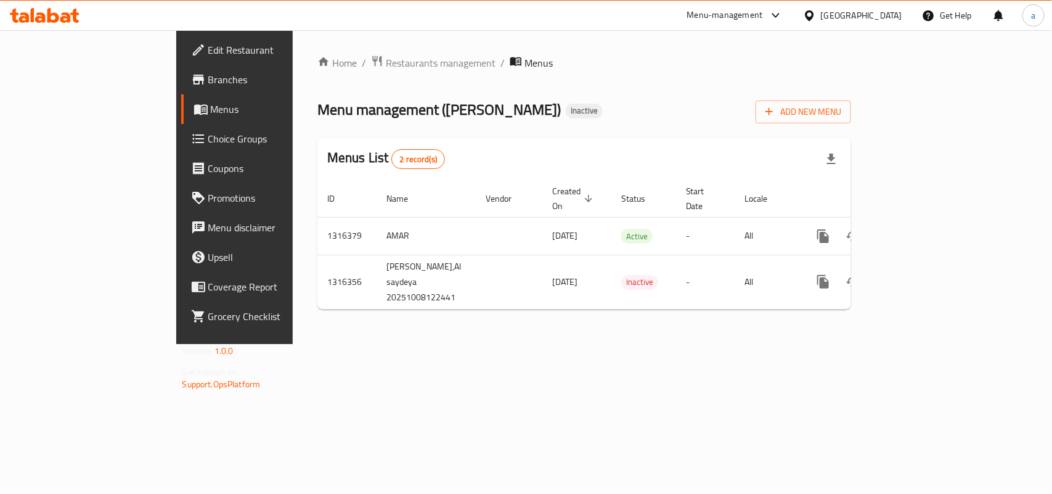
click at [208, 45] on span "Edit Restaurant" at bounding box center [275, 50] width 134 height 15
